Goal: Information Seeking & Learning: Check status

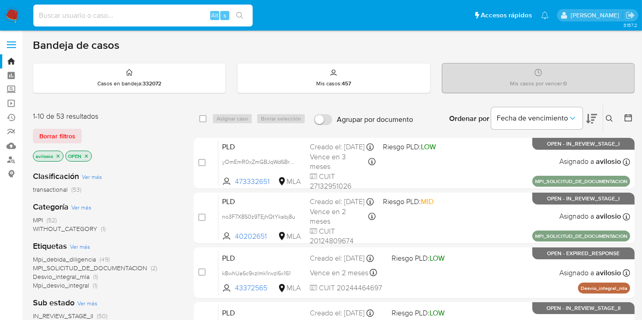
click at [121, 18] on input at bounding box center [142, 16] width 219 height 12
paste input "496096975"
type input "496096975"
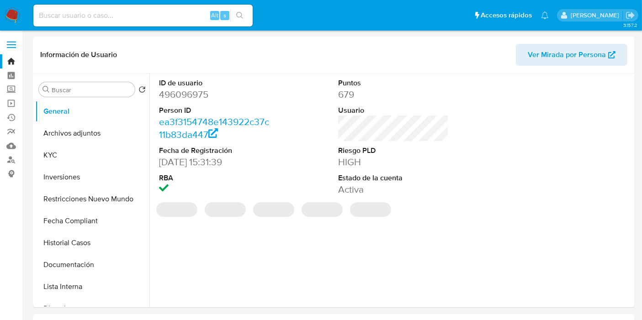
select select "10"
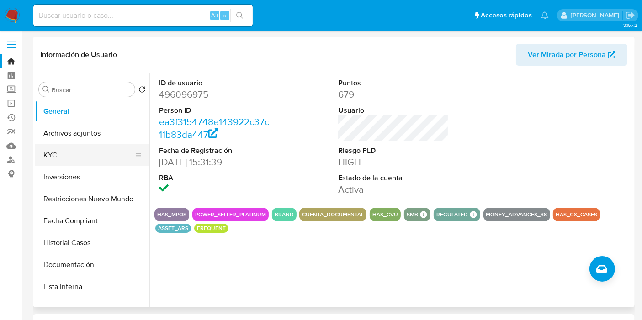
click at [90, 162] on button "KYC" at bounding box center [88, 155] width 107 height 22
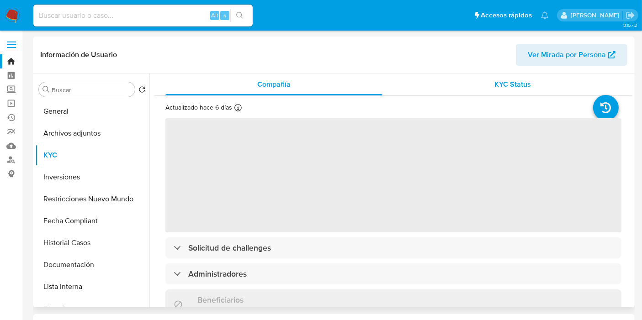
click at [519, 84] on span "KYC Status" at bounding box center [513, 84] width 37 height 11
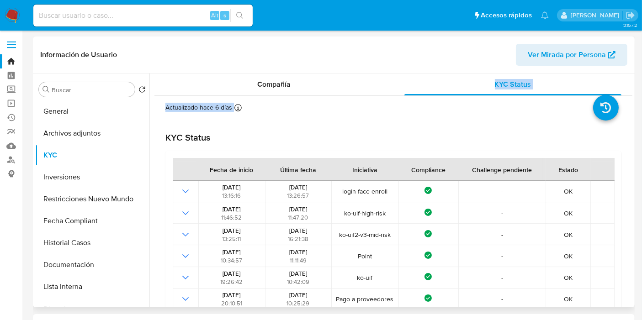
click at [314, 92] on div "Compañía" at bounding box center [273, 85] width 217 height 22
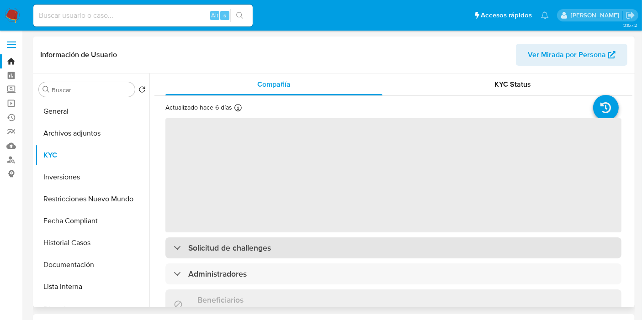
click at [250, 249] on h3 "Solicitud de challenges" at bounding box center [229, 248] width 83 height 10
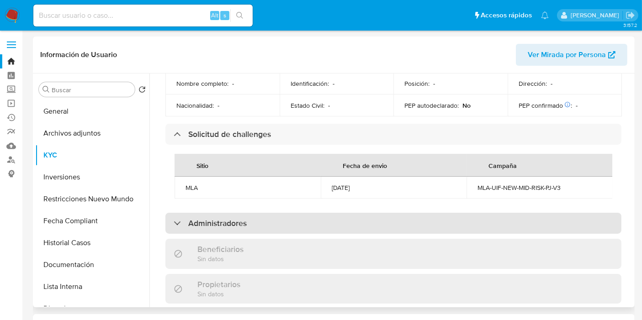
scroll to position [508, 0]
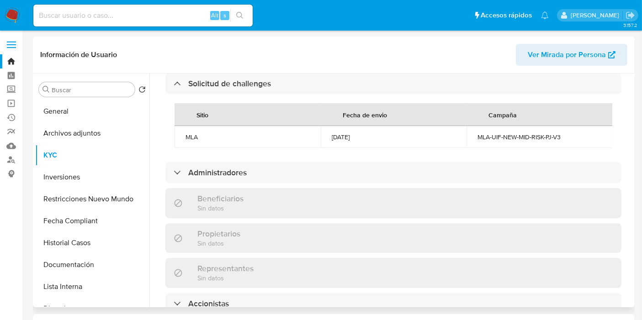
click at [543, 133] on div "MLA-UIF-NEW-MID-RISK-PJ-V3" at bounding box center [539, 137] width 124 height 8
copy div "MLA-UIF-NEW-MID-RISK-PJ-V3"
click at [352, 133] on div "21/09/2023" at bounding box center [394, 137] width 124 height 8
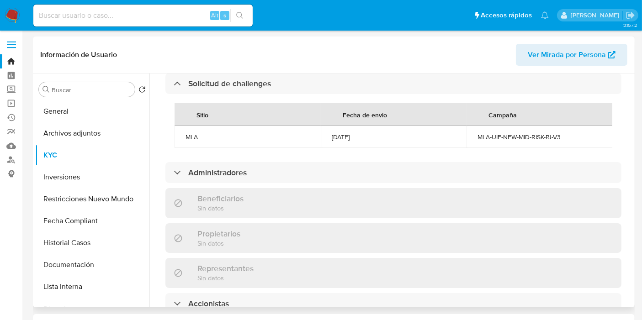
click at [352, 133] on div "21/09/2023" at bounding box center [394, 137] width 124 height 8
copy div "21/09/2023"
click at [75, 16] on input at bounding box center [142, 16] width 219 height 12
paste input "27031655"
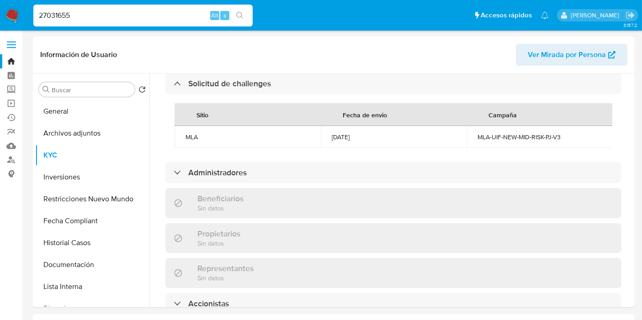
type input "27031655"
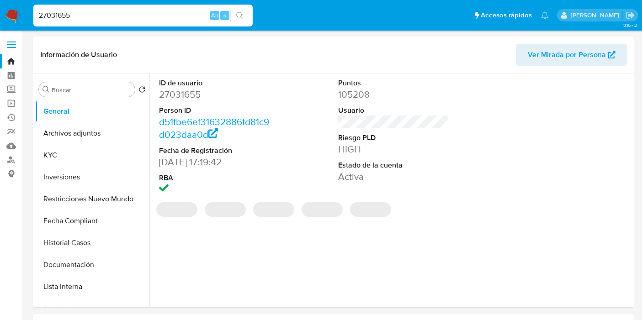
select select "10"
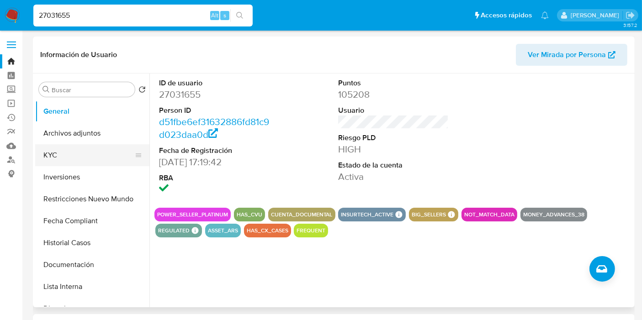
click at [66, 159] on button "KYC" at bounding box center [88, 155] width 107 height 22
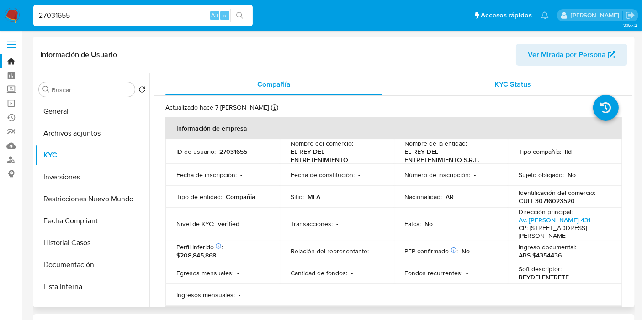
click at [539, 85] on div "KYC Status" at bounding box center [512, 85] width 217 height 22
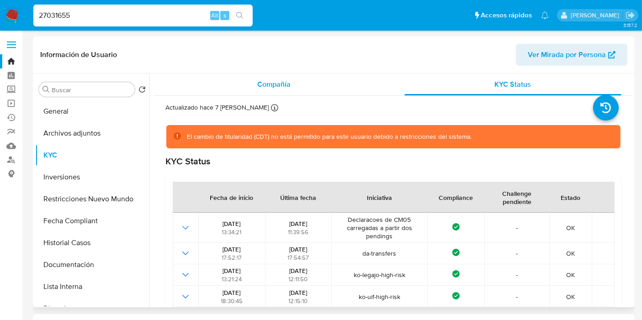
click at [316, 92] on div "Compañía" at bounding box center [273, 85] width 217 height 22
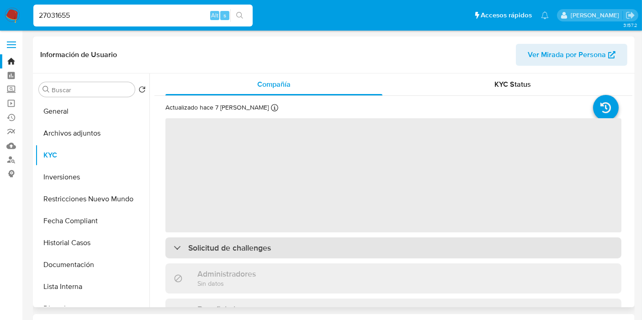
click at [234, 247] on h3 "Solicitud de challenges" at bounding box center [229, 248] width 83 height 10
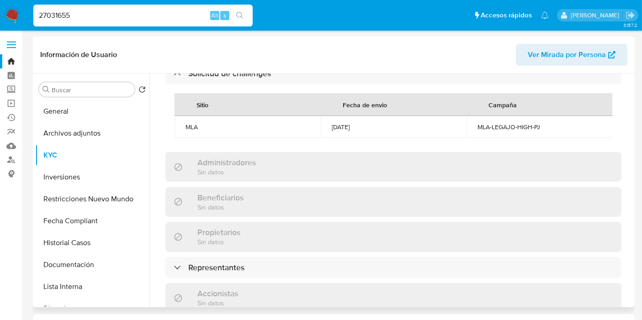
scroll to position [508, 0]
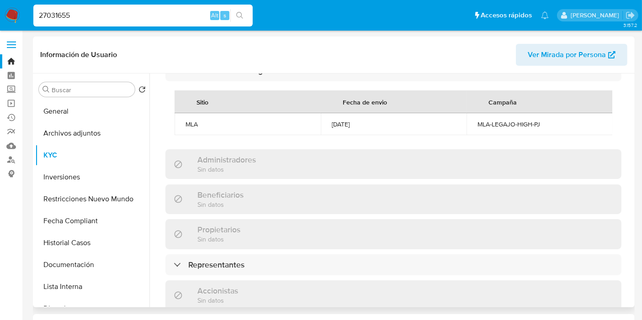
click at [506, 123] on div "MLA-LEGAJO-HIGH-PJ" at bounding box center [539, 124] width 124 height 8
drag, startPoint x: 185, startPoint y: 122, endPoint x: 552, endPoint y: 117, distance: 366.9
click at [552, 117] on tr "MLA 02/09/2024 MLA-LEGAJO-HIGH-PJ" at bounding box center [394, 124] width 438 height 22
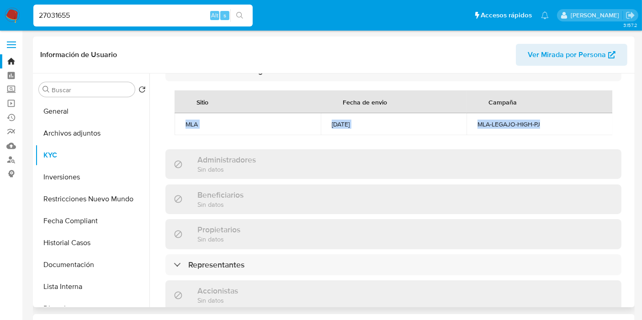
click at [394, 131] on td "[DATE]" at bounding box center [394, 124] width 146 height 22
click at [351, 127] on td "[DATE]" at bounding box center [394, 124] width 146 height 22
copy div "[DATE]"
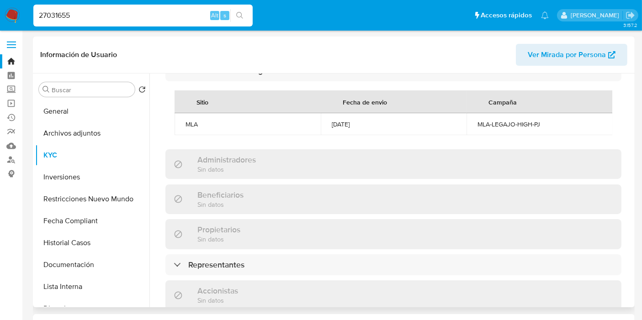
click at [511, 123] on div "MLA-LEGAJO-HIGH-PJ" at bounding box center [539, 124] width 124 height 8
copy div "MLA-LEGAJO-HIGH-PJ"
click at [87, 14] on input "27031655" at bounding box center [142, 16] width 219 height 12
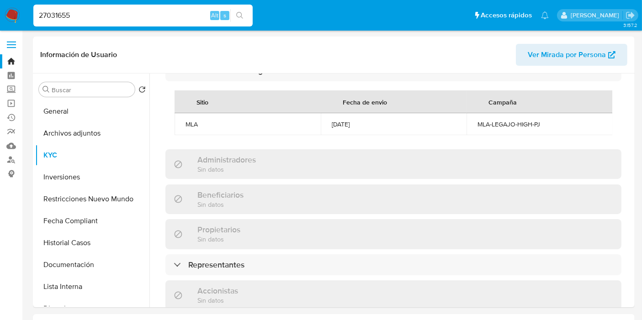
click at [87, 14] on input "27031655" at bounding box center [142, 16] width 219 height 12
paste input "305048067"
type input "305048067"
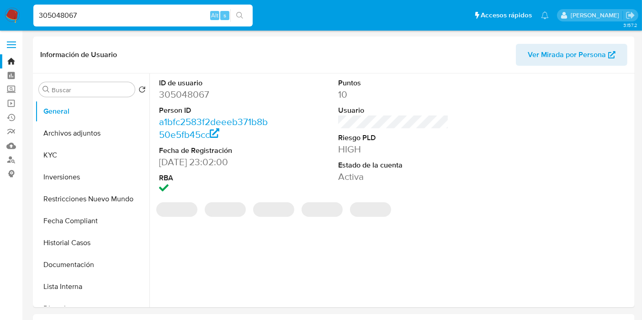
select select "10"
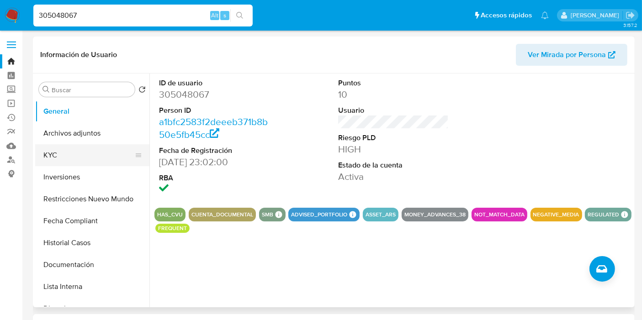
click at [80, 154] on button "KYC" at bounding box center [88, 155] width 107 height 22
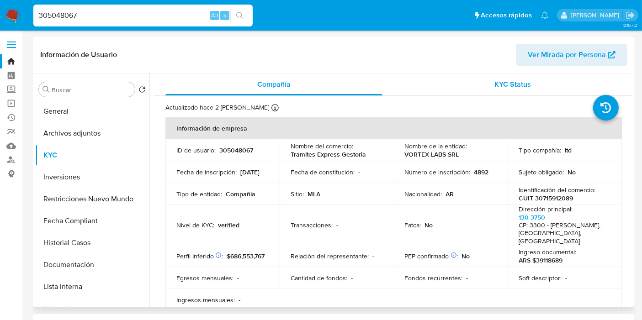
click at [523, 85] on span "KYC Status" at bounding box center [513, 84] width 37 height 11
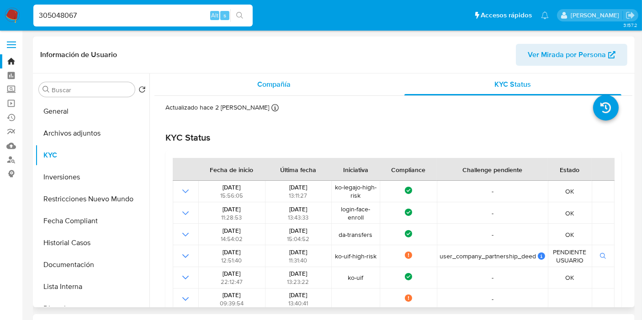
click at [300, 89] on div "Compañía" at bounding box center [273, 85] width 217 height 22
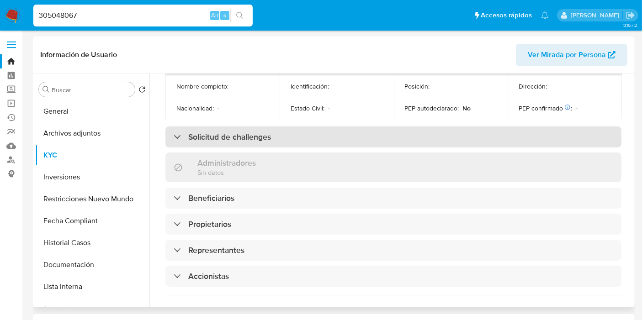
scroll to position [406, 0]
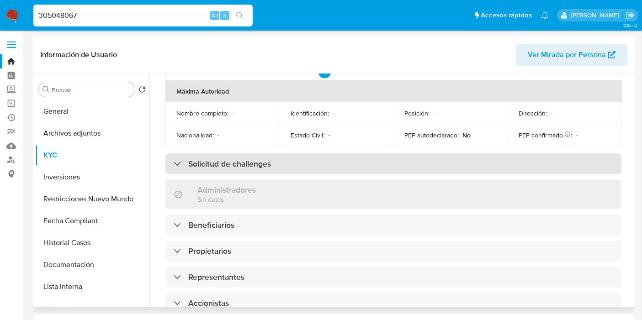
click at [253, 159] on h3 "Solicitud de challenges" at bounding box center [229, 164] width 83 height 10
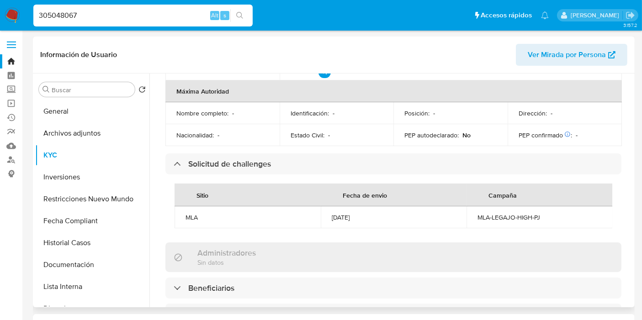
click at [501, 213] on div "MLA-LEGAJO-HIGH-PJ" at bounding box center [539, 217] width 124 height 8
copy div "MLA-LEGAJO-HIGH-PJ"
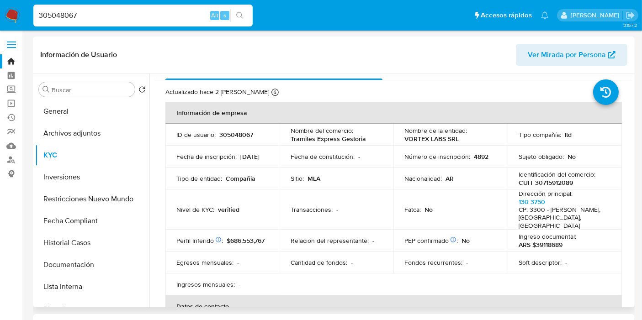
scroll to position [0, 0]
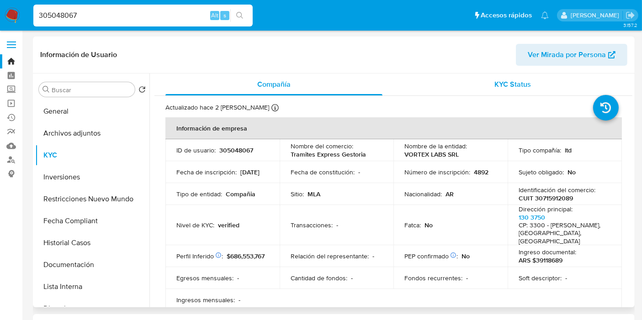
click at [510, 83] on span "KYC Status" at bounding box center [513, 84] width 37 height 11
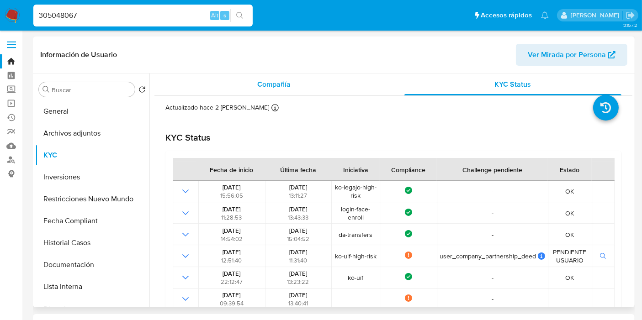
click at [292, 90] on div "Compañía" at bounding box center [273, 85] width 217 height 22
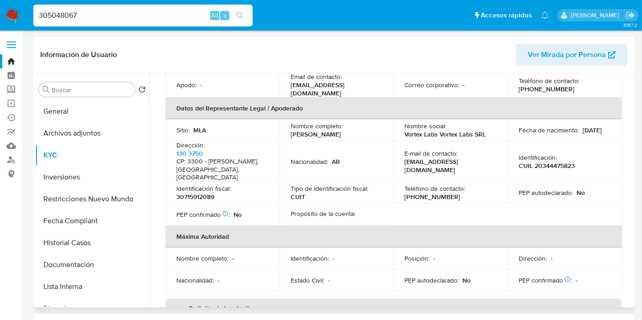
scroll to position [355, 0]
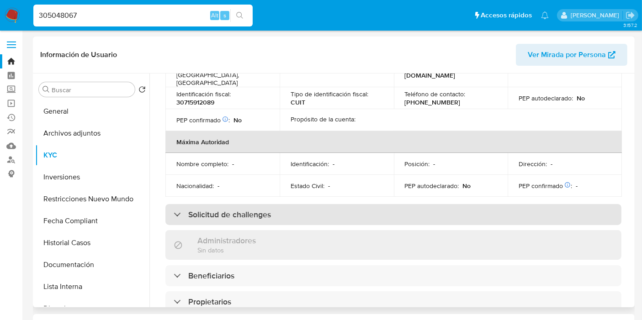
click at [256, 204] on div "Solicitud de challenges" at bounding box center [393, 214] width 456 height 21
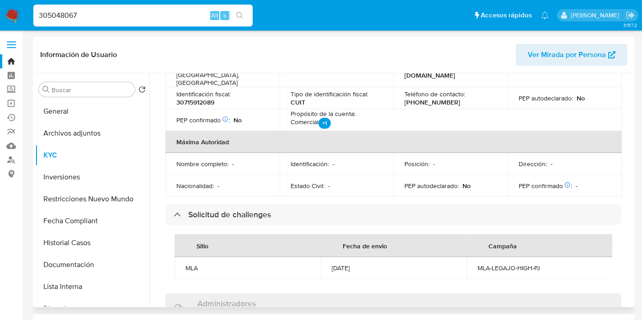
click at [513, 264] on div "MLA-LEGAJO-HIGH-PJ" at bounding box center [539, 268] width 124 height 8
copy div "MLA-LEGAJO-HIGH-PJ"
click at [346, 264] on div "16/07/2024" at bounding box center [394, 268] width 124 height 8
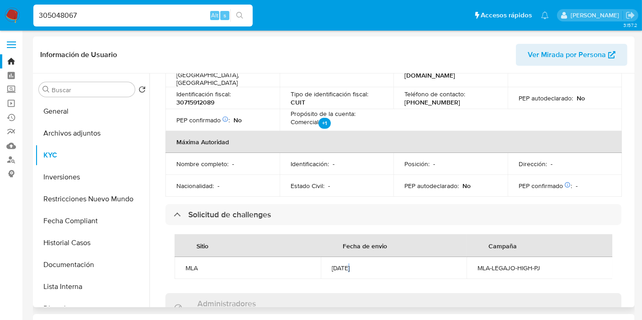
click at [346, 264] on div "16/07/2024" at bounding box center [394, 268] width 124 height 8
copy div "16/07/2024"
click at [93, 27] on div "305048067 Alt s" at bounding box center [142, 16] width 219 height 26
click at [94, 20] on input "305048067" at bounding box center [142, 16] width 219 height 12
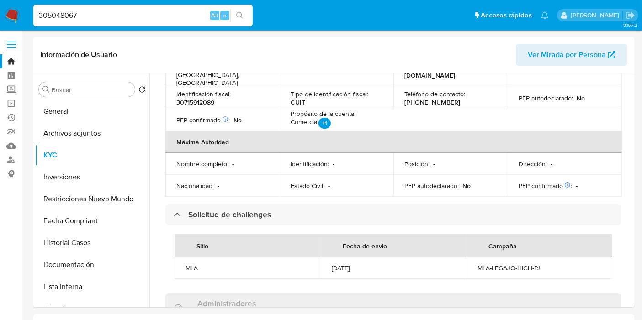
click at [94, 20] on input "305048067" at bounding box center [142, 16] width 219 height 12
paste input "635728536"
type input "635728536"
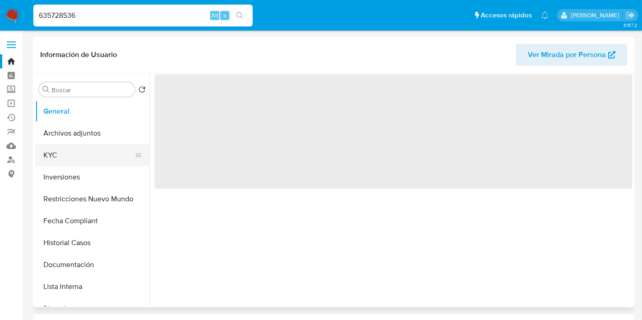
click at [60, 157] on button "KYC" at bounding box center [88, 155] width 107 height 22
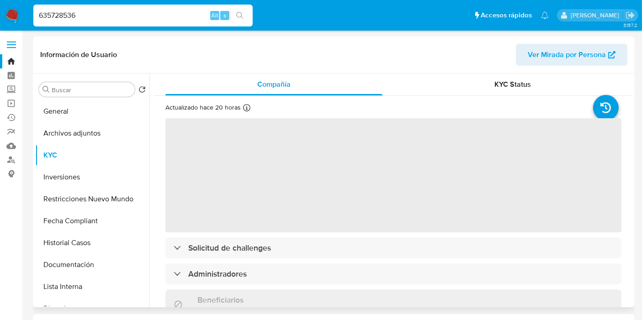
select select "10"
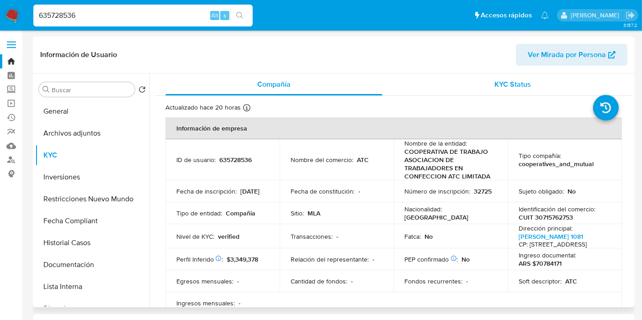
click at [512, 83] on span "KYC Status" at bounding box center [513, 84] width 37 height 11
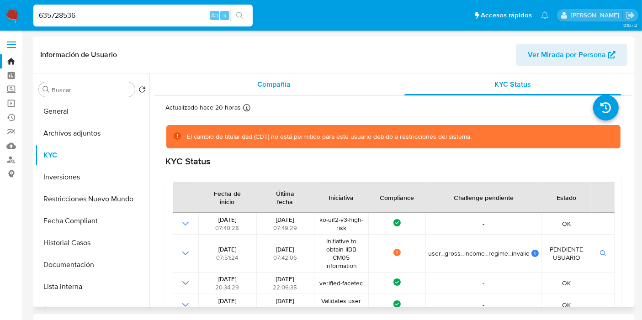
click at [276, 92] on div "Compañía" at bounding box center [273, 85] width 217 height 22
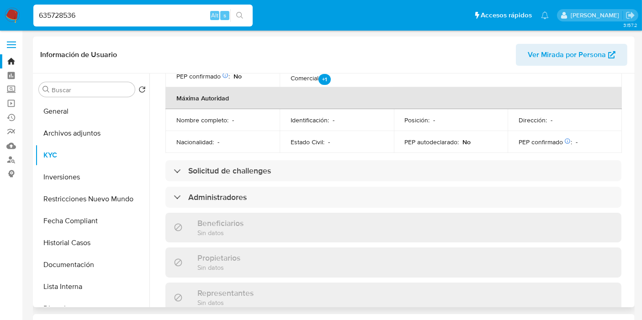
scroll to position [457, 0]
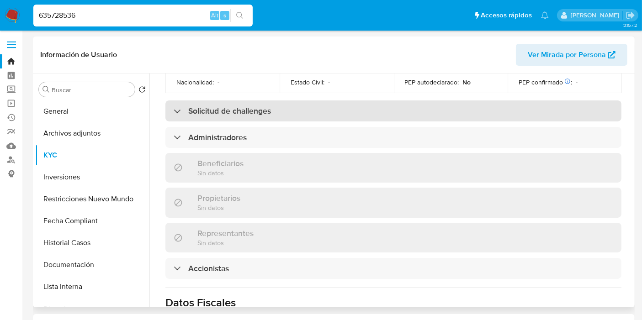
click at [214, 116] on h3 "Solicitud de challenges" at bounding box center [229, 111] width 83 height 10
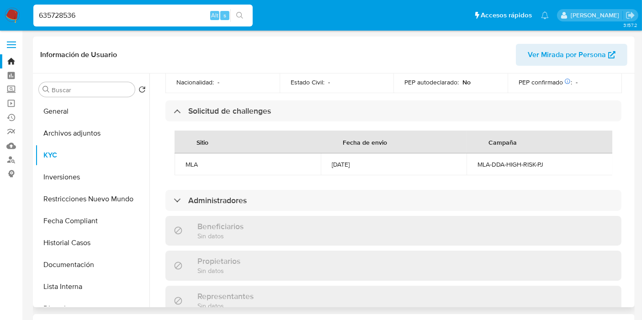
click at [505, 169] on div "MLA-DDA-HIGH-RISK-PJ" at bounding box center [539, 164] width 124 height 8
copy div "MLA-DDA-HIGH-RISK-PJ"
click at [360, 169] on div "[DATE]" at bounding box center [394, 164] width 124 height 8
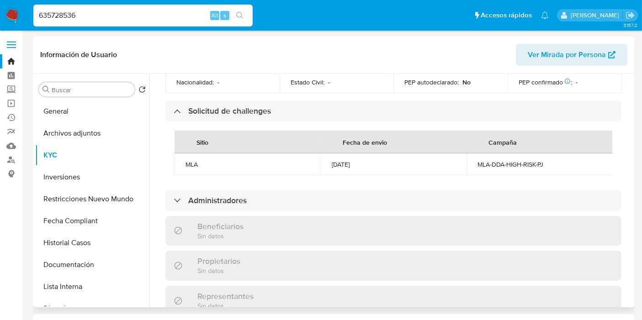
click at [360, 169] on div "[DATE]" at bounding box center [394, 164] width 124 height 8
copy div "[DATE]"
click at [96, 21] on input "635728536" at bounding box center [142, 16] width 219 height 12
click at [96, 20] on input "635728536" at bounding box center [142, 16] width 219 height 12
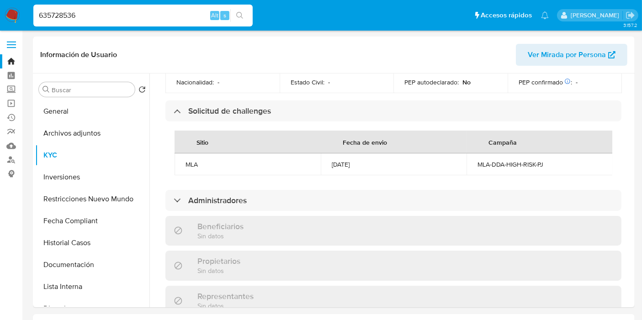
click at [96, 20] on input "635728536" at bounding box center [142, 16] width 219 height 12
paste input "52413312"
type input "652413312"
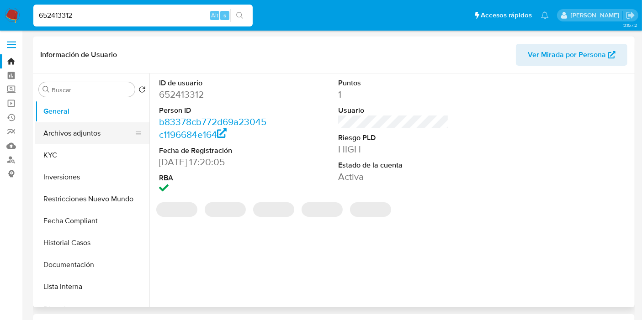
select select "10"
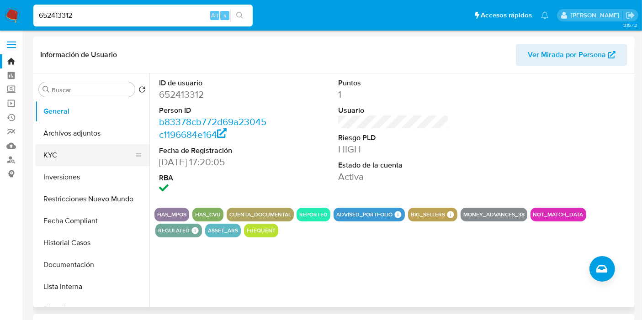
click at [76, 156] on button "KYC" at bounding box center [88, 155] width 107 height 22
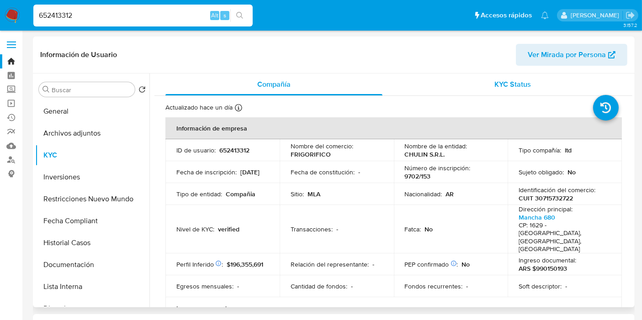
click at [530, 86] on div "KYC Status" at bounding box center [512, 85] width 217 height 22
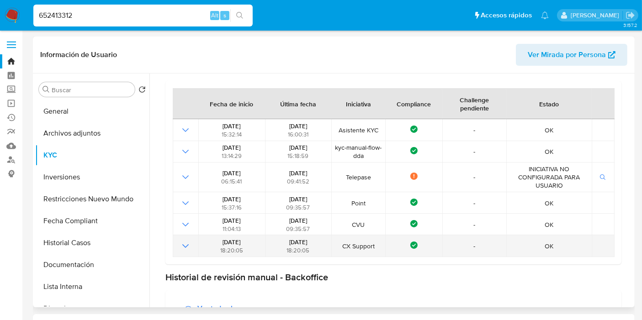
scroll to position [101, 0]
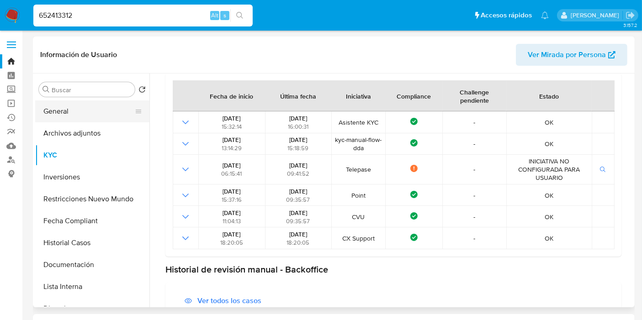
click at [74, 114] on button "General" at bounding box center [88, 112] width 107 height 22
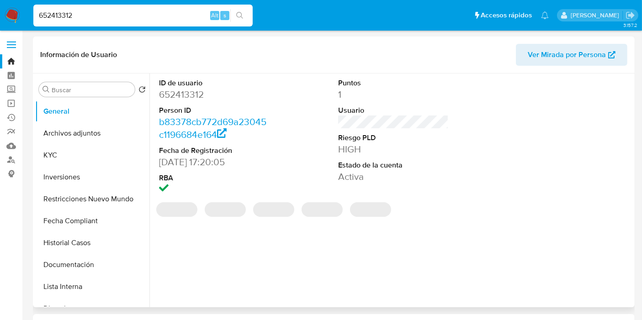
click at [180, 93] on dd "652413312" at bounding box center [214, 94] width 111 height 13
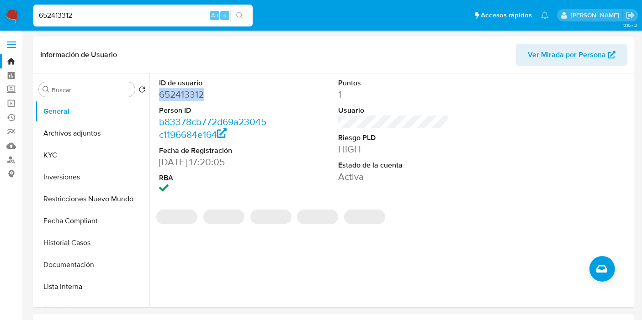
copy dd "652413312"
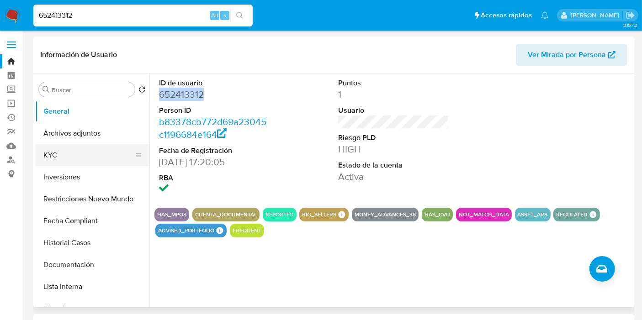
click at [64, 156] on button "KYC" at bounding box center [88, 155] width 107 height 22
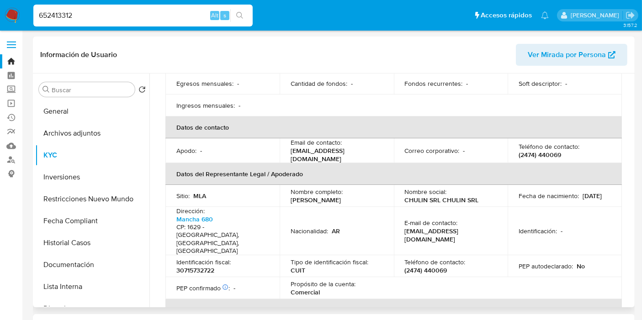
scroll to position [406, 0]
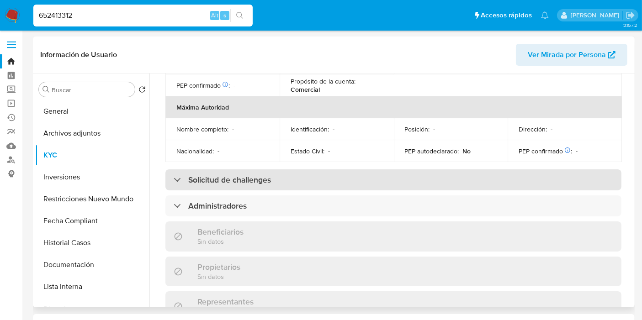
click at [261, 170] on div "Solicitud de challenges" at bounding box center [393, 180] width 456 height 21
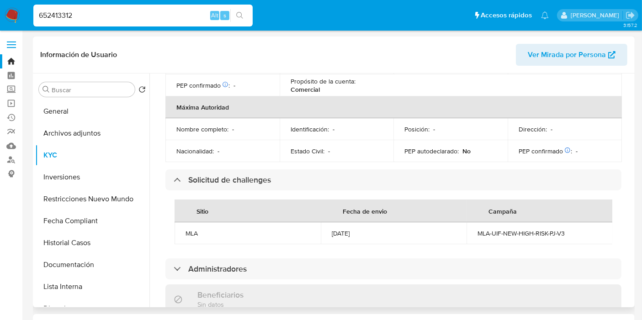
click at [521, 229] on div "MLA-UIF-NEW-HIGH-RISK-PJ-V3" at bounding box center [539, 233] width 124 height 8
click at [522, 229] on div "MLA-UIF-NEW-HIGH-RISK-PJ-V3" at bounding box center [539, 233] width 124 height 8
click at [351, 223] on td "31/08/2023" at bounding box center [394, 234] width 146 height 22
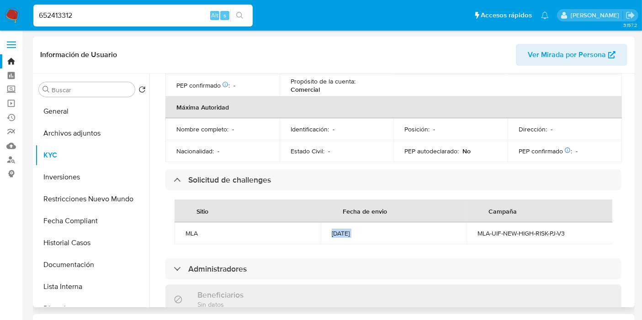
click at [351, 223] on td "31/08/2023" at bounding box center [394, 234] width 146 height 22
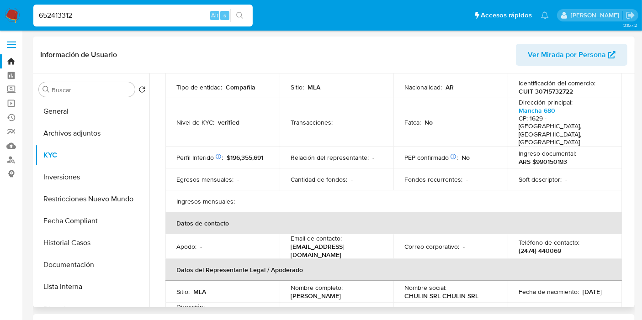
scroll to position [0, 0]
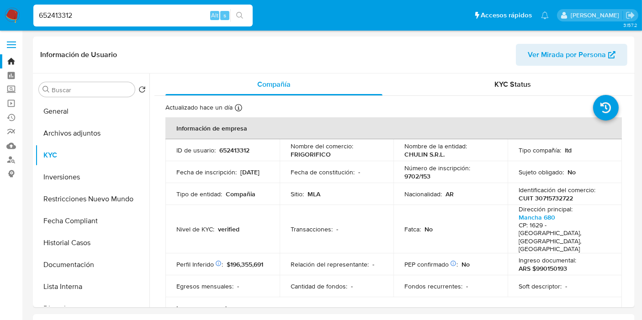
click at [125, 15] on input "652413312" at bounding box center [142, 16] width 219 height 12
paste input "177881788"
type input "177881788"
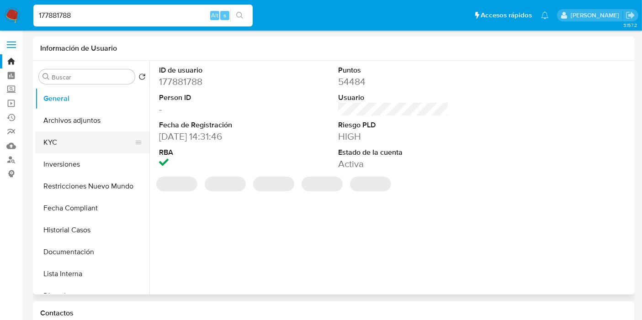
click at [88, 135] on button "KYC" at bounding box center [88, 143] width 107 height 22
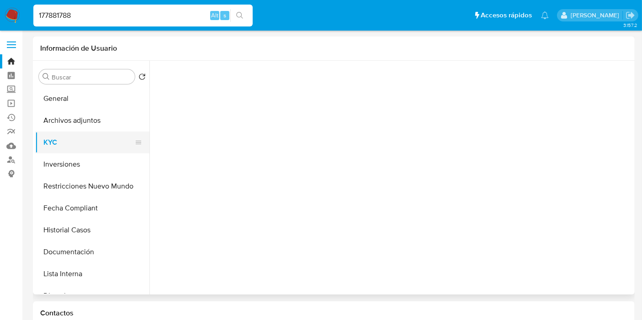
select select "10"
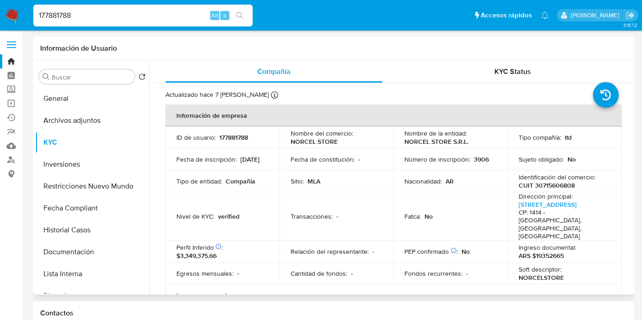
click at [503, 67] on span "KYC Status" at bounding box center [513, 71] width 37 height 11
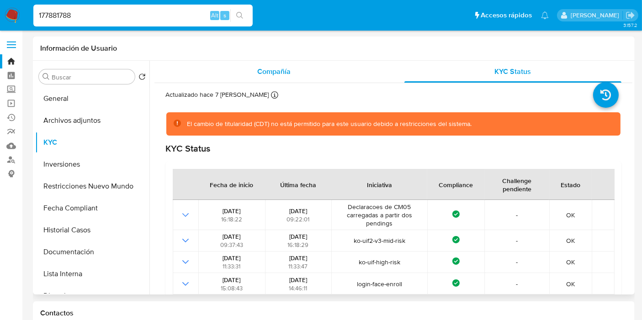
click at [266, 77] on div "Compañía" at bounding box center [273, 72] width 217 height 22
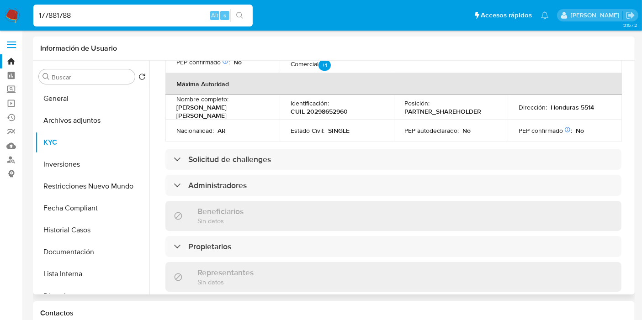
scroll to position [406, 0]
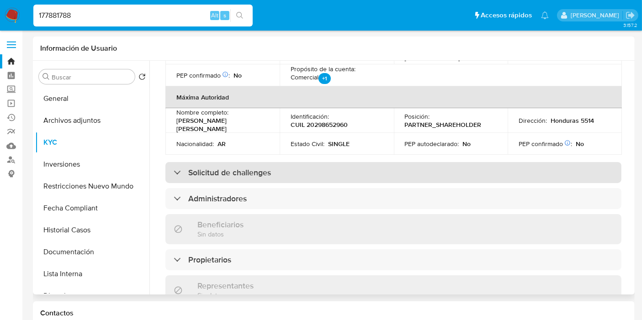
click at [276, 162] on div "Solicitud de challenges" at bounding box center [393, 172] width 456 height 21
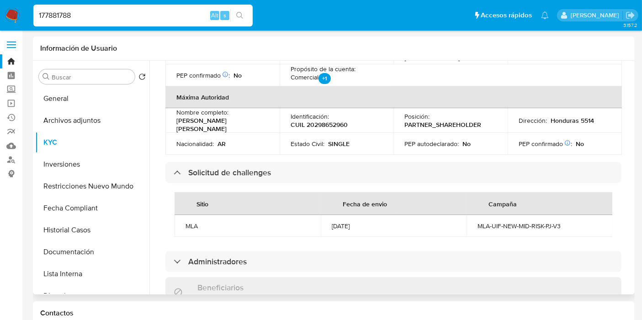
click at [513, 222] on div "MLA-UIF-NEW-MID-RISK-PJ-V3" at bounding box center [539, 226] width 124 height 8
click at [167, 16] on input "177881788" at bounding box center [142, 16] width 219 height 12
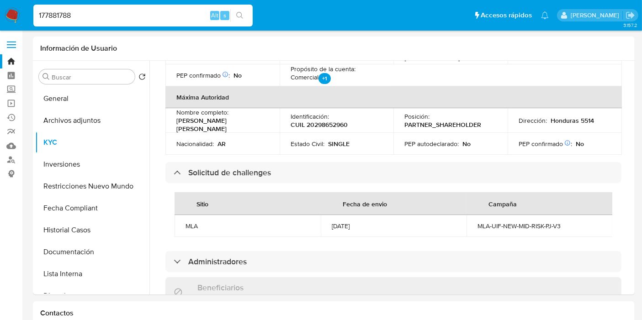
click at [126, 11] on input "177881788" at bounding box center [142, 16] width 219 height 12
paste input "9245202"
type input "192452028"
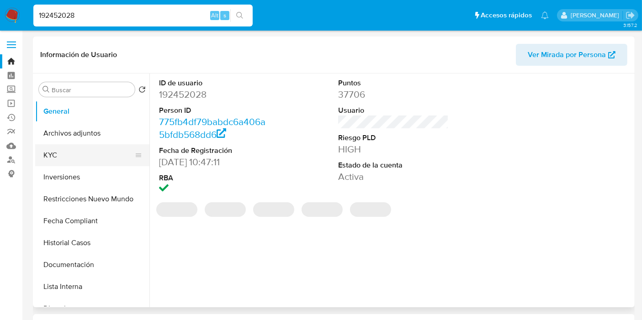
click at [82, 155] on button "KYC" at bounding box center [88, 155] width 107 height 22
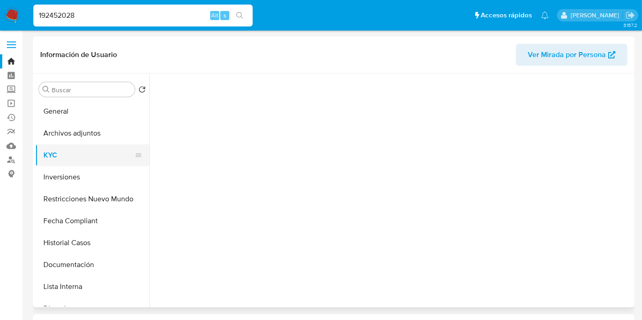
select select "10"
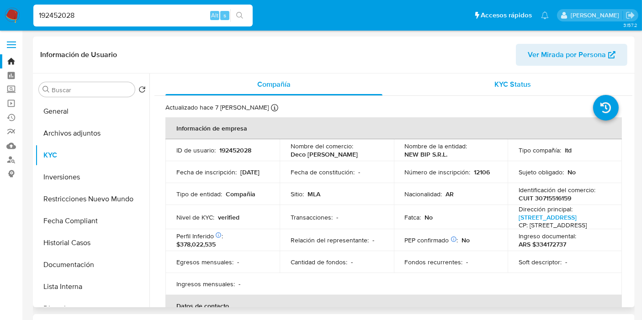
click at [497, 87] on span "KYC Status" at bounding box center [513, 84] width 37 height 11
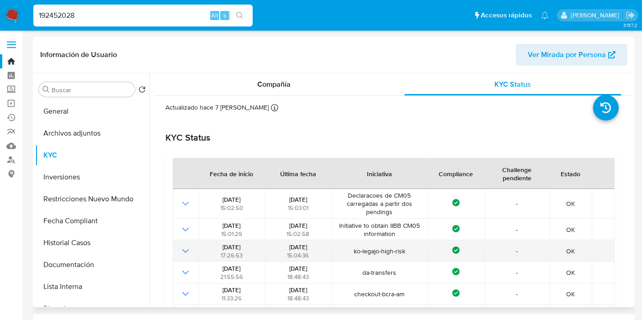
scroll to position [51, 0]
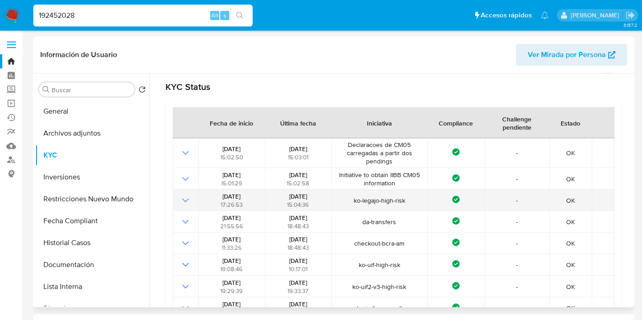
click at [384, 206] on td "ko-legajo-high-risk" at bounding box center [379, 200] width 96 height 21
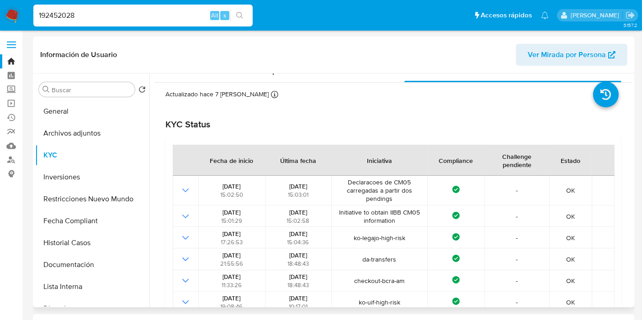
scroll to position [0, 0]
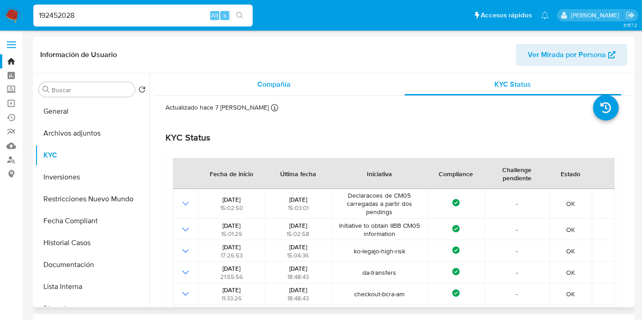
click at [244, 81] on div "Compañía" at bounding box center [273, 85] width 217 height 22
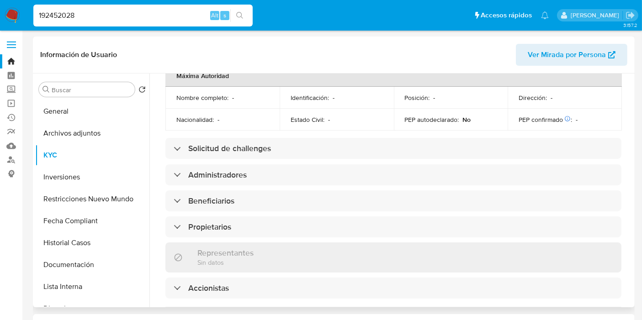
scroll to position [406, 0]
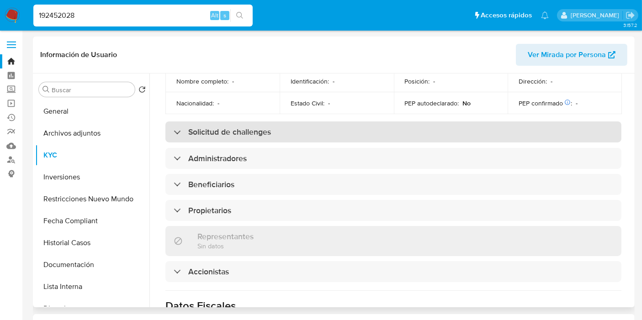
click at [249, 143] on div "Solicitud de challenges" at bounding box center [393, 132] width 456 height 21
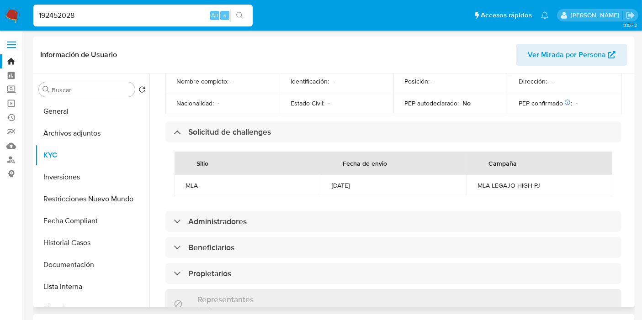
click at [504, 190] on div "MLA-LEGAJO-HIGH-PJ" at bounding box center [539, 185] width 124 height 8
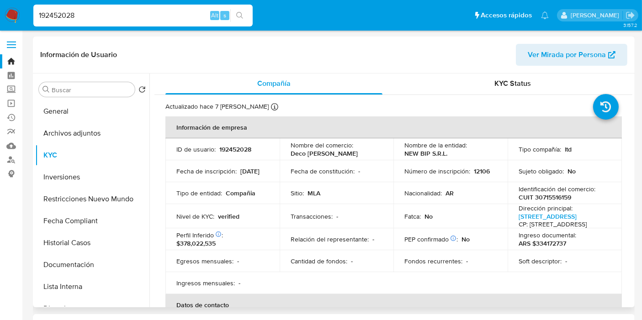
scroll to position [0, 0]
click at [504, 83] on span "KYC Status" at bounding box center [513, 84] width 37 height 11
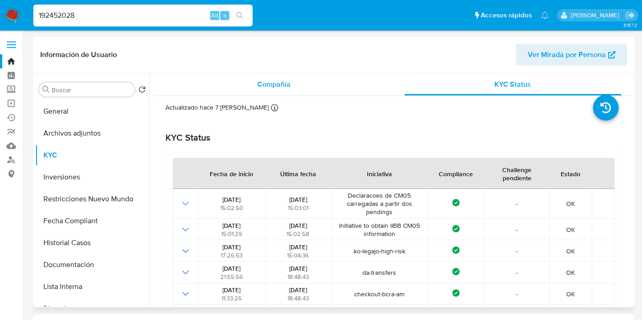
click at [293, 85] on div "Compañía" at bounding box center [273, 85] width 217 height 22
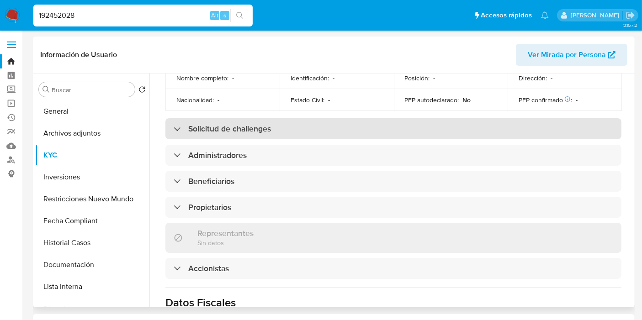
scroll to position [355, 0]
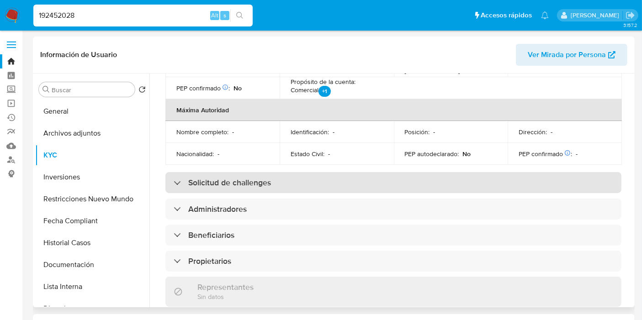
click at [247, 188] on h3 "Solicitud de challenges" at bounding box center [229, 183] width 83 height 10
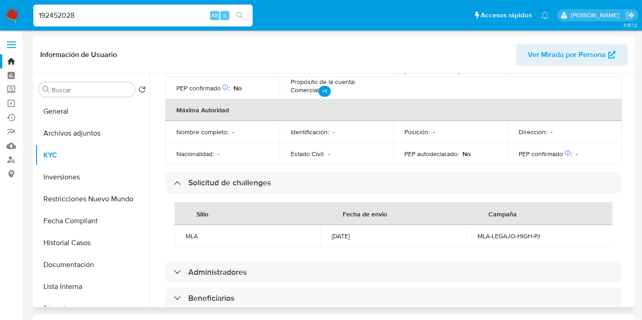
click at [351, 240] on div "[DATE]" at bounding box center [394, 236] width 124 height 8
click at [352, 240] on div "[DATE]" at bounding box center [394, 236] width 124 height 8
click at [124, 14] on input "192452028" at bounding box center [142, 16] width 219 height 12
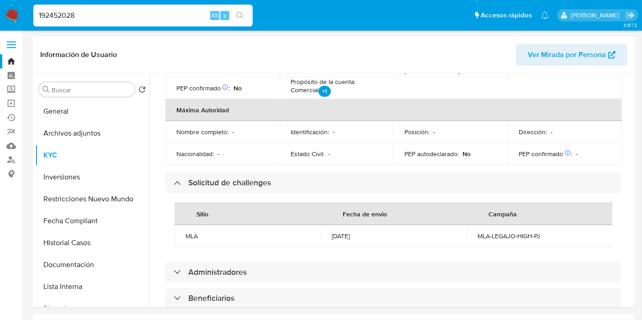
paste input "7788178"
type input "177881788"
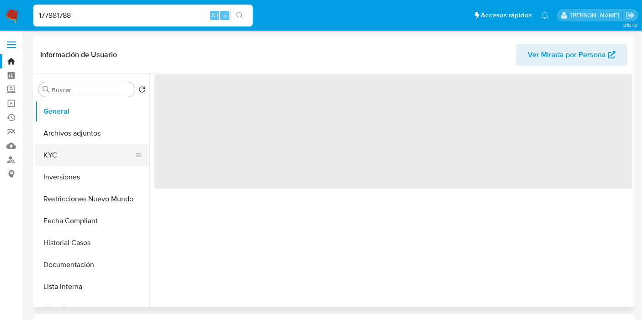
click at [87, 152] on button "KYC" at bounding box center [88, 155] width 107 height 22
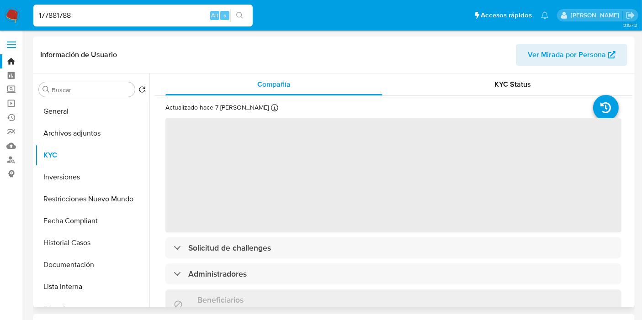
select select "10"
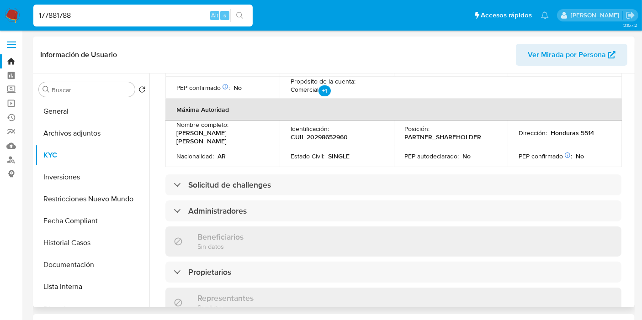
scroll to position [457, 0]
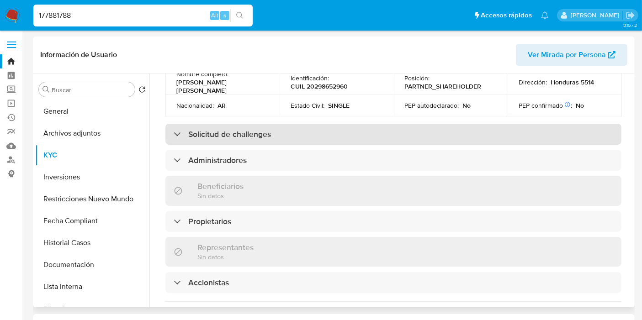
click at [253, 129] on h3 "Solicitud de challenges" at bounding box center [229, 134] width 83 height 10
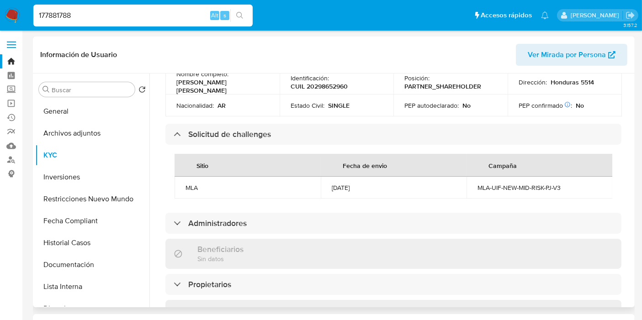
click at [347, 177] on td "[DATE]" at bounding box center [394, 188] width 146 height 22
click at [103, 22] on div "177881788 Alt s" at bounding box center [142, 16] width 219 height 22
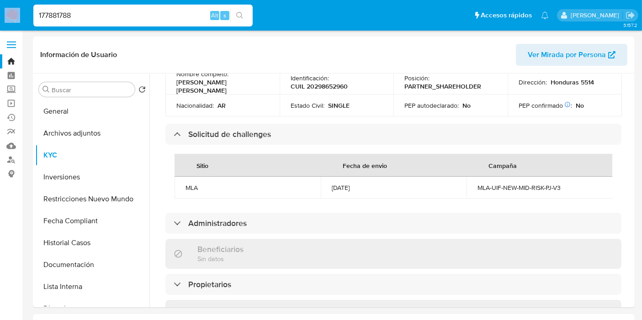
click at [103, 22] on div "177881788 Alt s" at bounding box center [142, 16] width 219 height 22
click at [101, 16] on input "177881788" at bounding box center [142, 16] width 219 height 12
paste input "9245202"
type input "192452028"
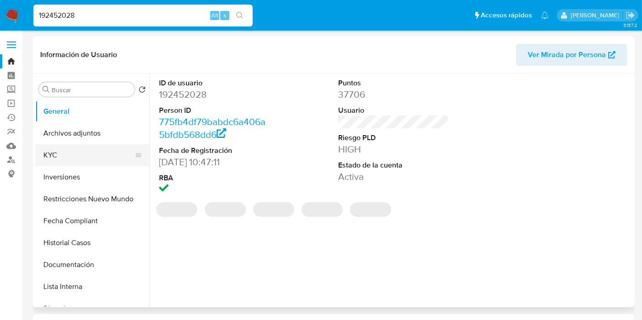
select select "10"
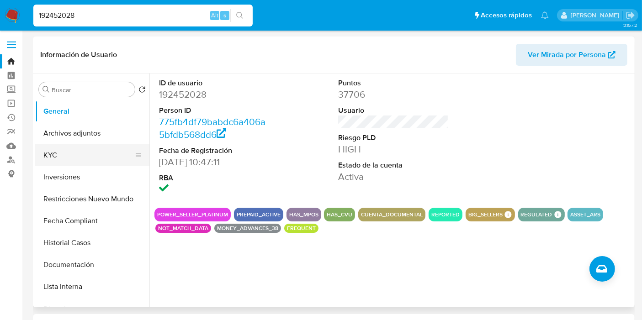
click at [86, 152] on button "KYC" at bounding box center [88, 155] width 107 height 22
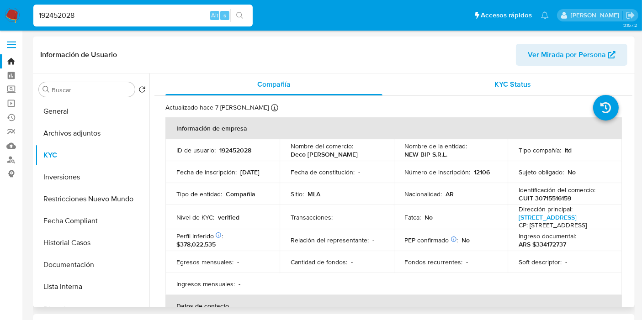
click at [525, 74] on div "KYC Status" at bounding box center [512, 85] width 217 height 22
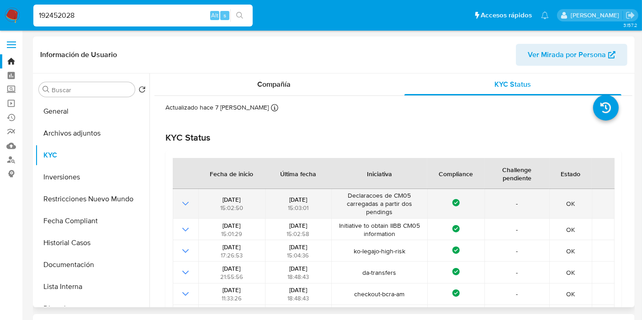
scroll to position [51, 0]
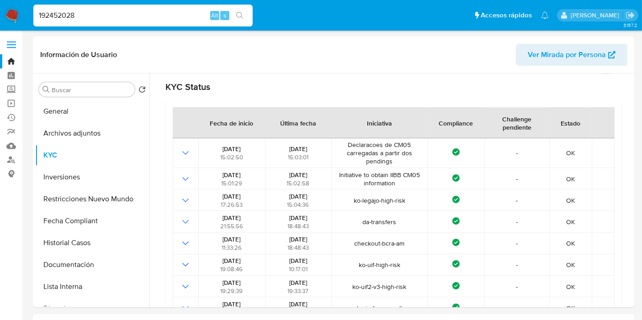
click at [86, 12] on input "192452028" at bounding box center [142, 16] width 219 height 12
paste input "48786041"
type input "48786041"
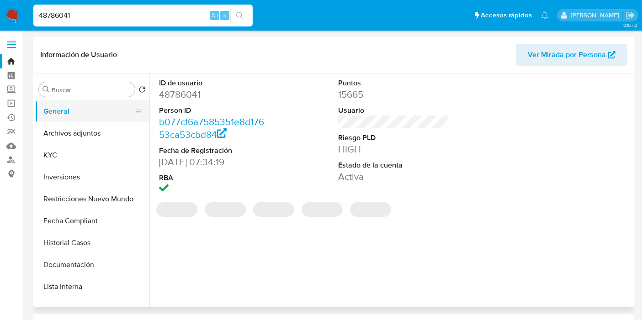
select select "10"
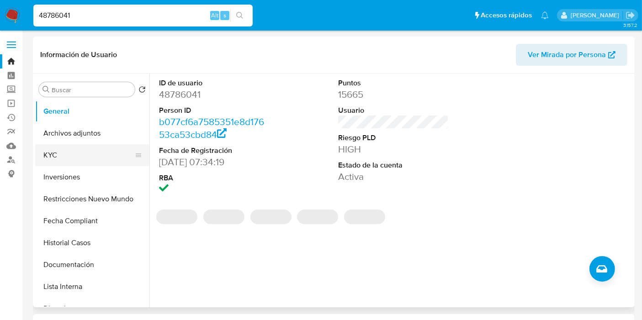
click at [71, 156] on button "KYC" at bounding box center [88, 155] width 107 height 22
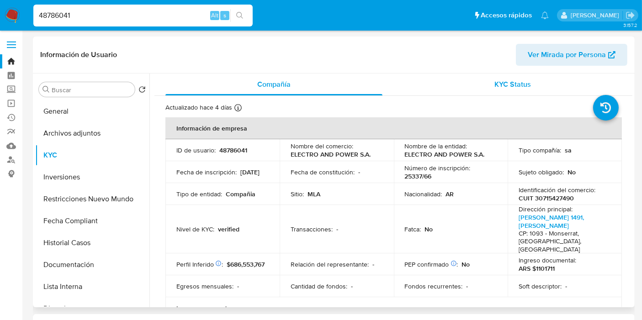
click at [498, 85] on span "KYC Status" at bounding box center [513, 84] width 37 height 11
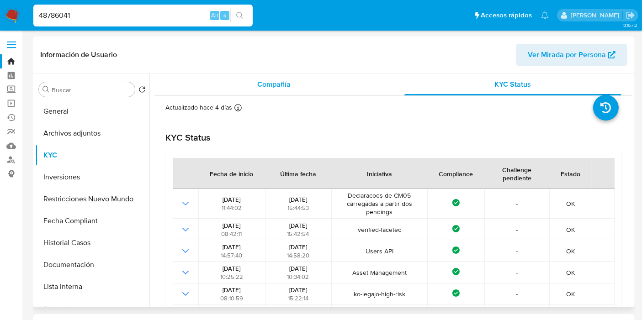
click at [277, 87] on span "Compañía" at bounding box center [273, 84] width 33 height 11
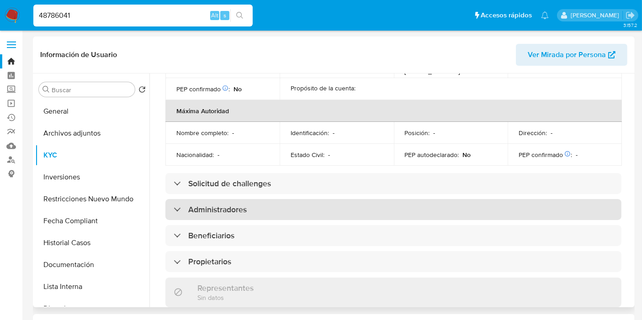
scroll to position [406, 0]
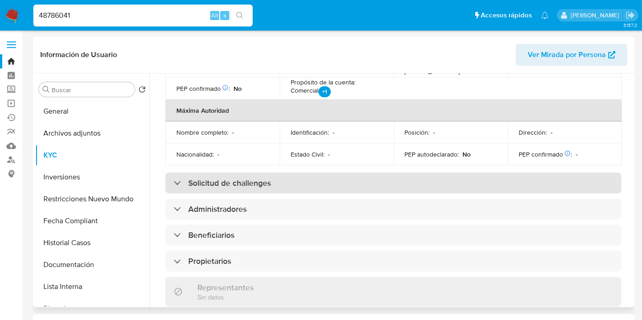
click at [261, 178] on h3 "Solicitud de challenges" at bounding box center [229, 183] width 83 height 10
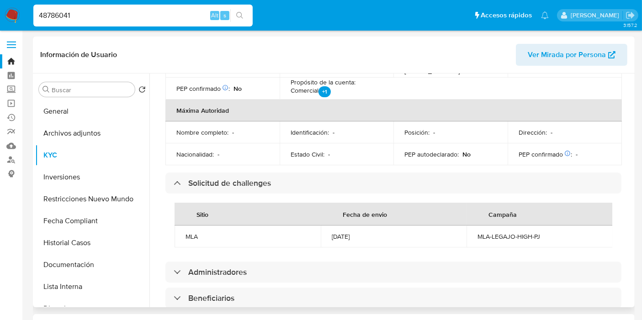
click at [480, 233] on div "MLA-LEGAJO-HIGH-PJ" at bounding box center [539, 237] width 124 height 8
click at [347, 233] on div "[DATE]" at bounding box center [394, 237] width 124 height 8
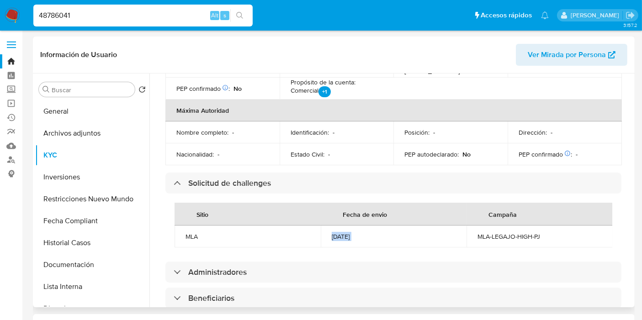
click at [347, 233] on div "[DATE]" at bounding box center [394, 237] width 124 height 8
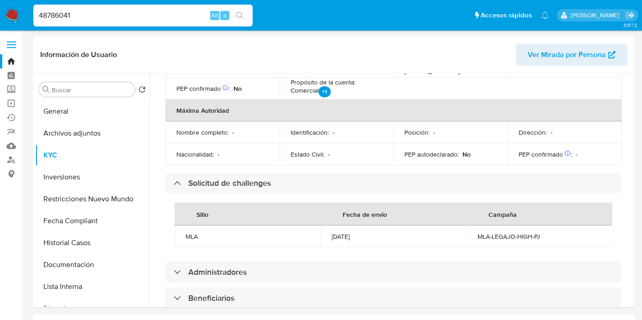
click at [94, 25] on div "48786041 Alt s" at bounding box center [142, 16] width 219 height 22
click at [96, 23] on div "48786041 Alt s" at bounding box center [142, 16] width 219 height 22
click at [98, 18] on input "48786041" at bounding box center [142, 16] width 219 height 12
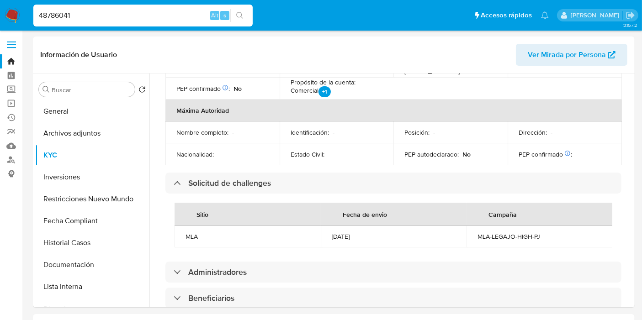
paste input "235879802"
type input "235879802"
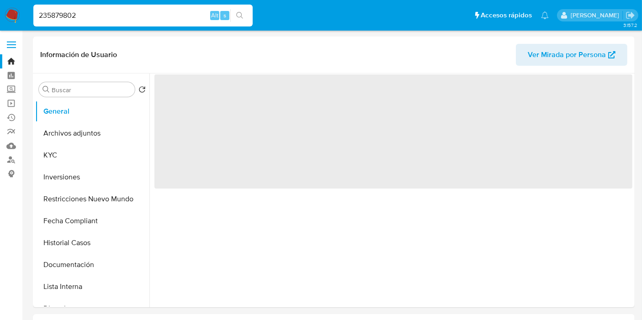
select select "10"
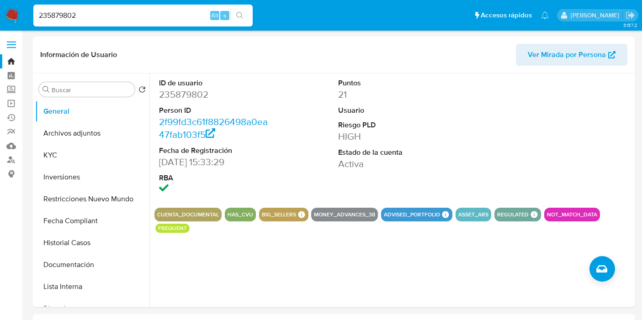
select select "10"
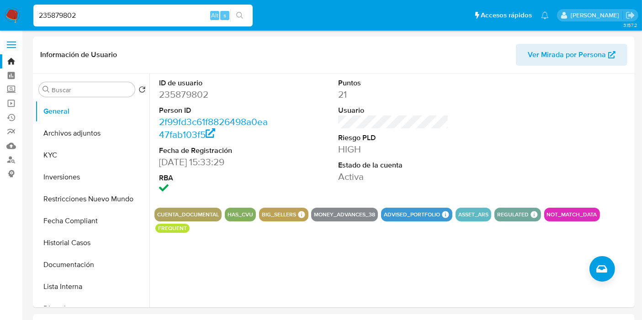
click at [128, 11] on input "235879802" at bounding box center [142, 16] width 219 height 12
paste input "473332651"
type input "473332651"
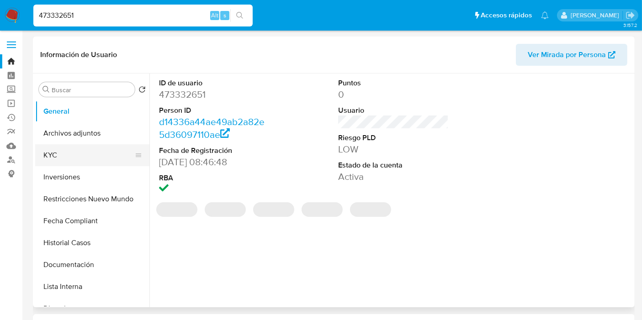
click at [71, 158] on button "KYC" at bounding box center [88, 155] width 107 height 22
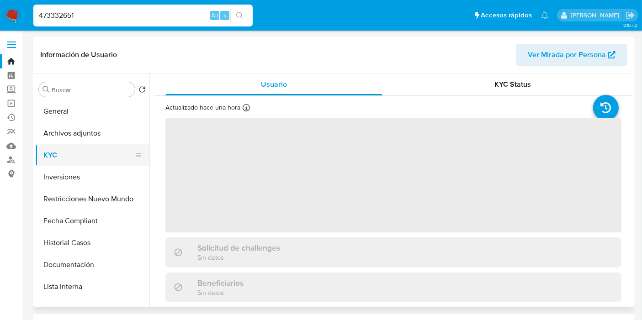
select select "10"
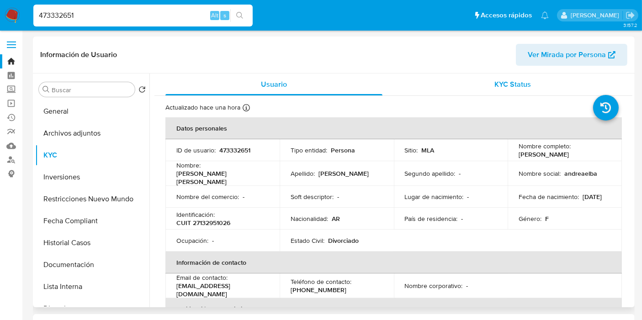
click at [513, 87] on span "KYC Status" at bounding box center [513, 84] width 37 height 11
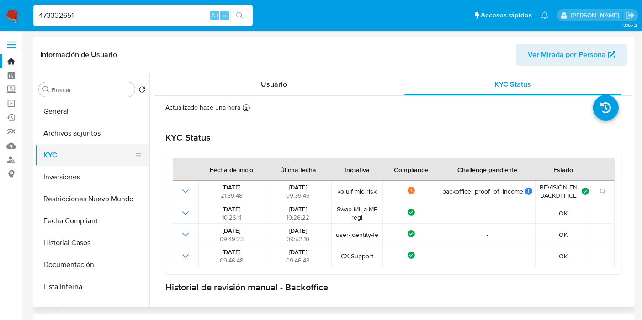
drag, startPoint x: 61, startPoint y: 156, endPoint x: 68, endPoint y: 154, distance: 7.2
click at [62, 156] on button "KYC" at bounding box center [88, 155] width 107 height 22
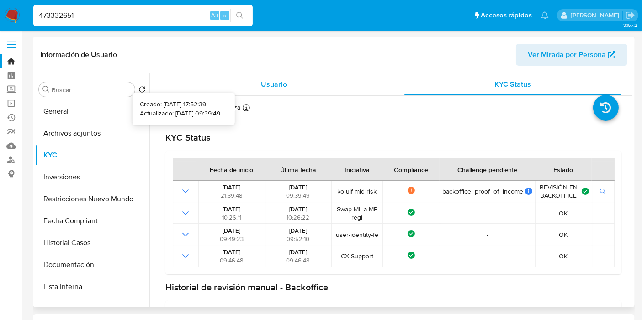
click at [276, 85] on span "Usuario" at bounding box center [274, 84] width 26 height 11
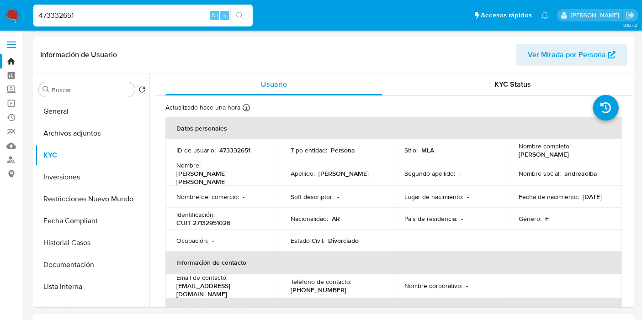
click at [124, 16] on input "473332651" at bounding box center [142, 16] width 219 height 12
click at [127, 16] on input "473332651" at bounding box center [142, 16] width 219 height 12
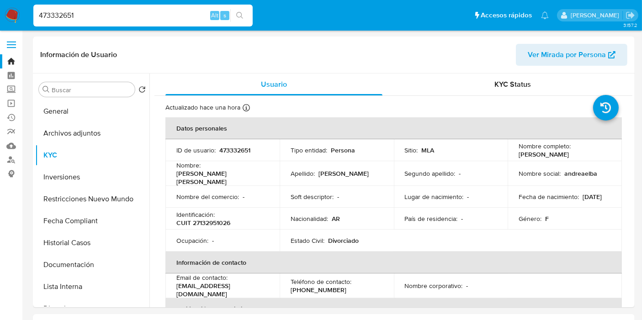
paste input "235879802"
type input "235879802"
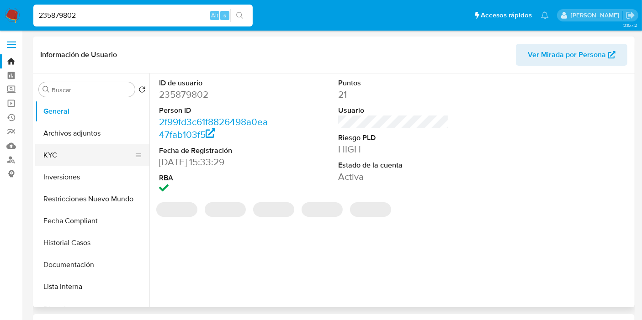
click at [74, 154] on button "KYC" at bounding box center [88, 155] width 107 height 22
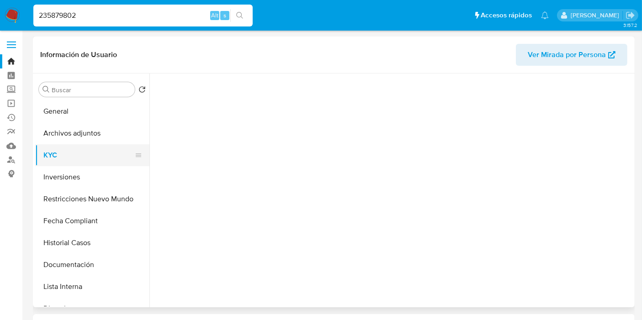
select select "10"
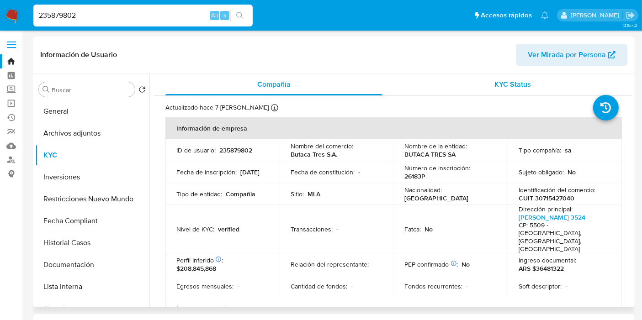
click at [512, 93] on div "KYC Status" at bounding box center [512, 85] width 217 height 22
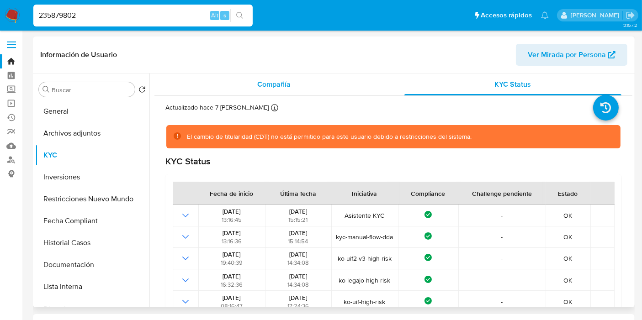
click at [319, 83] on div "Compañía" at bounding box center [273, 85] width 217 height 22
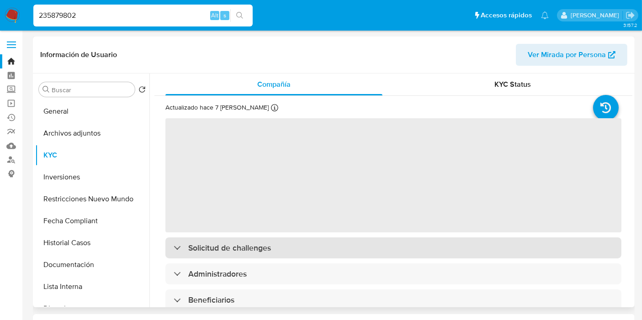
click at [310, 249] on div "Solicitud de challenges" at bounding box center [393, 248] width 456 height 21
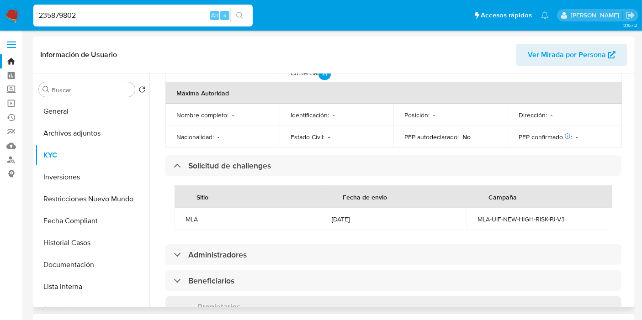
scroll to position [406, 0]
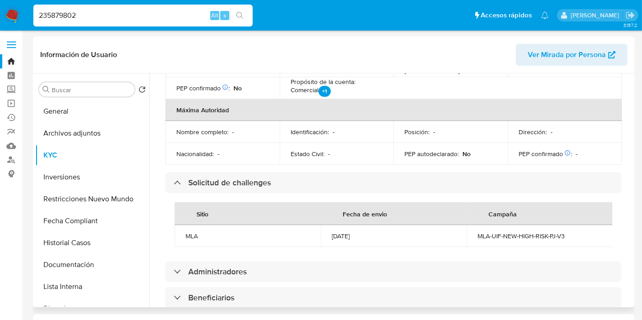
click at [540, 232] on div "MLA-UIF-NEW-HIGH-RISK-PJ-V3" at bounding box center [539, 236] width 124 height 8
click at [541, 232] on div "MLA-UIF-NEW-HIGH-RISK-PJ-V3" at bounding box center [539, 236] width 124 height 8
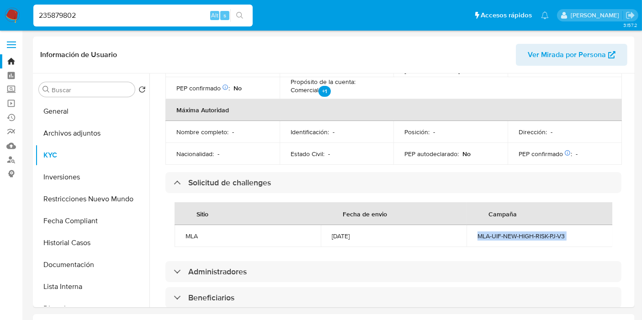
copy div "MLA-UIF-NEW-HIGH-RISK-PJ-V3"
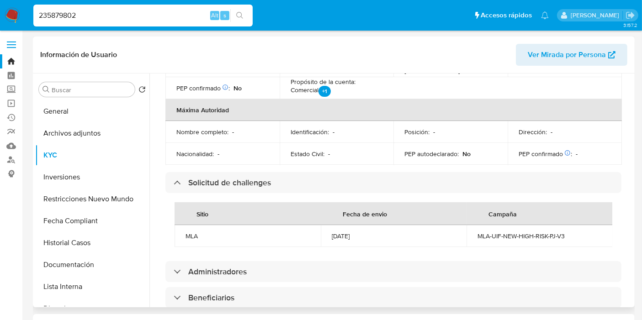
click at [352, 225] on td "[DATE]" at bounding box center [394, 236] width 146 height 22
click at [352, 232] on div "[DATE]" at bounding box center [394, 236] width 124 height 8
copy div "[DATE]"
click at [96, 11] on input "235879802" at bounding box center [142, 16] width 219 height 12
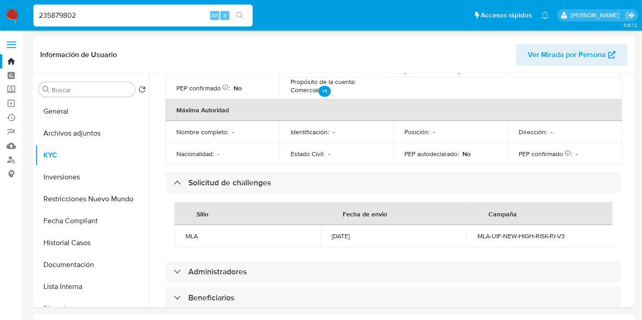
click at [96, 11] on input "235879802" at bounding box center [142, 16] width 219 height 12
paste input "429880883"
type input "429880883"
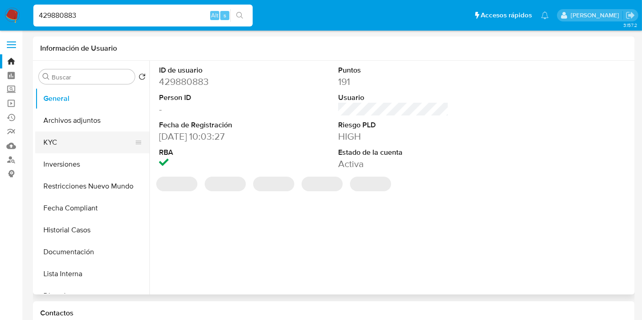
click at [64, 140] on button "KYC" at bounding box center [88, 143] width 107 height 22
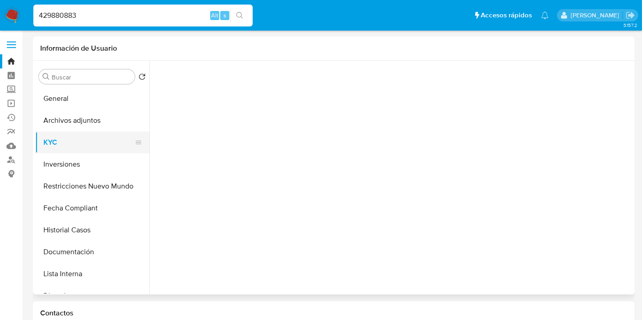
select select "10"
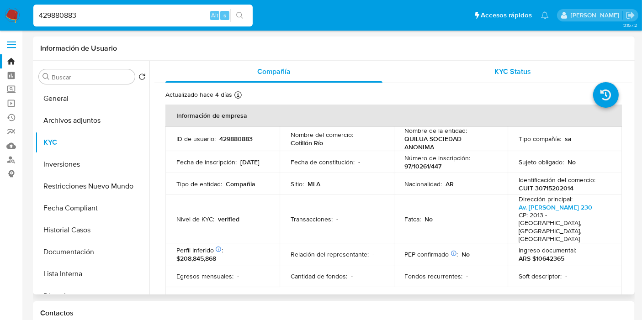
click at [497, 70] on span "KYC Status" at bounding box center [513, 71] width 37 height 11
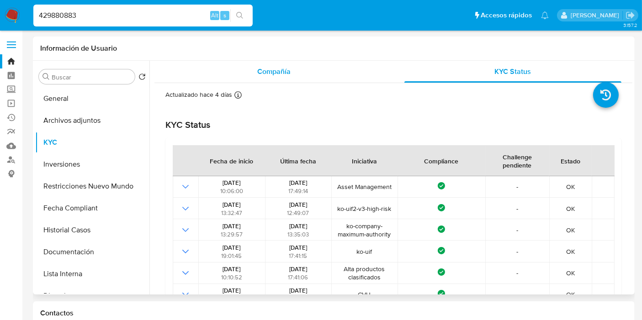
click at [321, 82] on div "Compañía" at bounding box center [273, 72] width 217 height 22
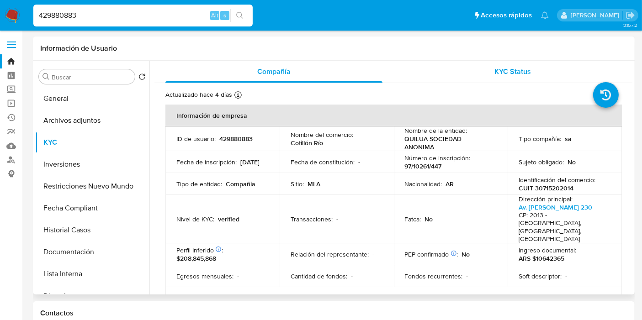
click at [496, 75] on span "KYC Status" at bounding box center [513, 71] width 37 height 11
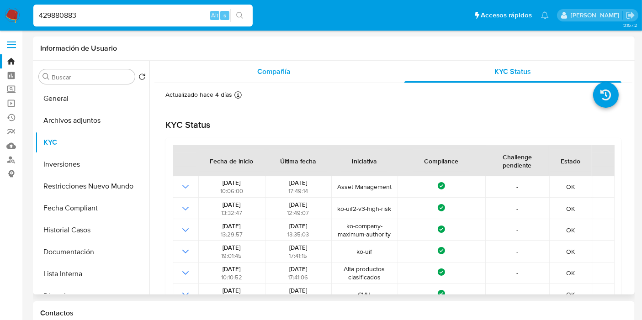
click at [334, 76] on div "Compañía" at bounding box center [273, 72] width 217 height 22
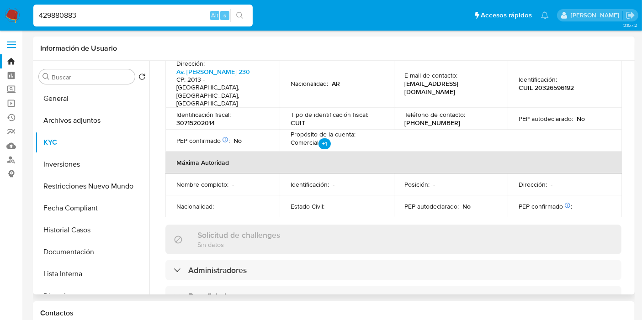
scroll to position [406, 0]
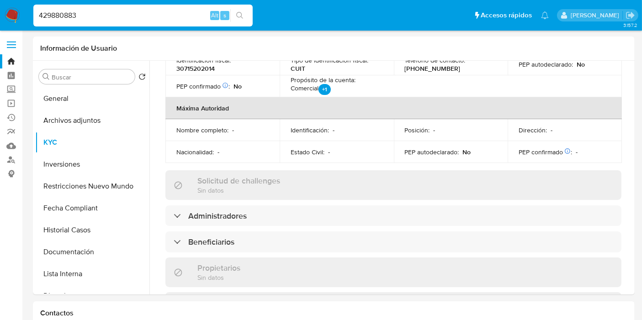
click at [136, 20] on div "429880883 Alt s" at bounding box center [142, 16] width 219 height 22
click at [136, 20] on input "429880883" at bounding box center [142, 16] width 219 height 12
paste input "4778367"
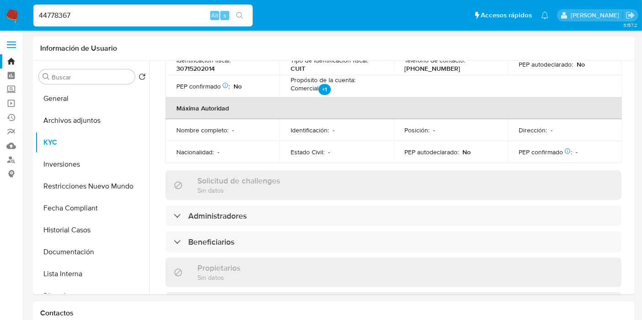
type input "44778367"
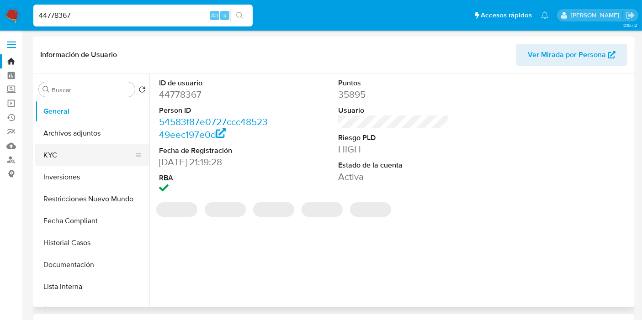
click at [78, 153] on button "KYC" at bounding box center [88, 155] width 107 height 22
select select "10"
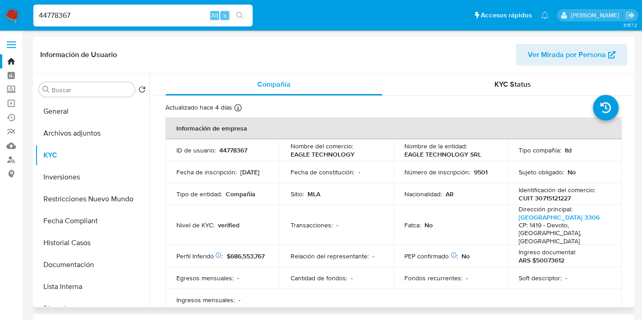
click at [492, 72] on div "Información de Usuario Ver Mirada por Persona" at bounding box center [334, 55] width 602 height 37
click at [495, 79] on span "KYC Status" at bounding box center [513, 84] width 37 height 11
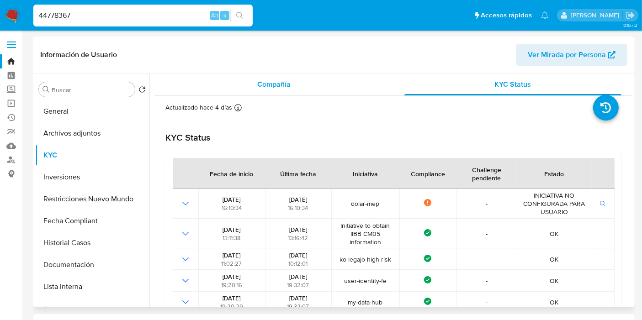
click at [267, 84] on span "Compañía" at bounding box center [273, 84] width 33 height 11
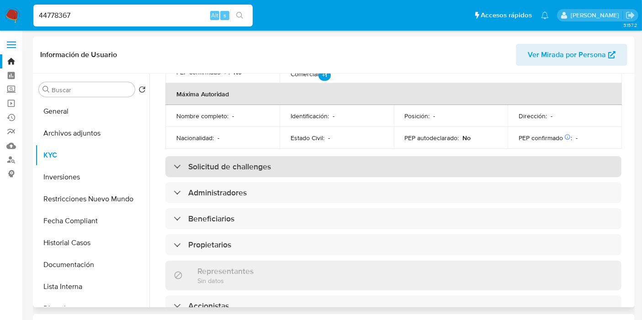
scroll to position [355, 0]
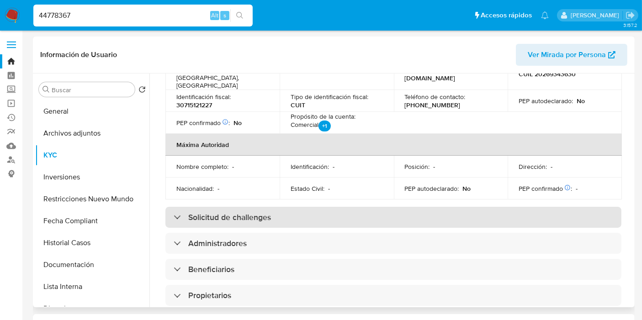
click at [239, 212] on h3 "Solicitud de challenges" at bounding box center [229, 217] width 83 height 10
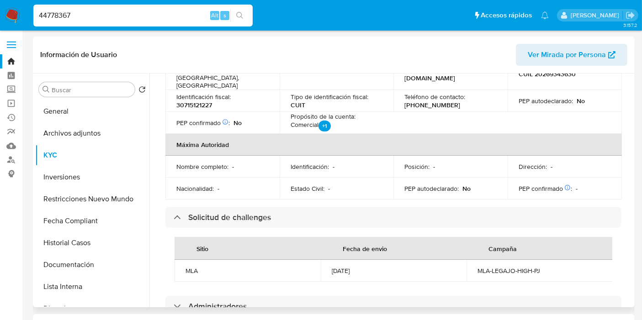
click at [488, 267] on div "MLA-LEGAJO-HIGH-PJ" at bounding box center [539, 271] width 124 height 8
copy div "MLA-LEGAJO-HIGH-PJ"
click at [352, 267] on div "[DATE]" at bounding box center [394, 271] width 124 height 8
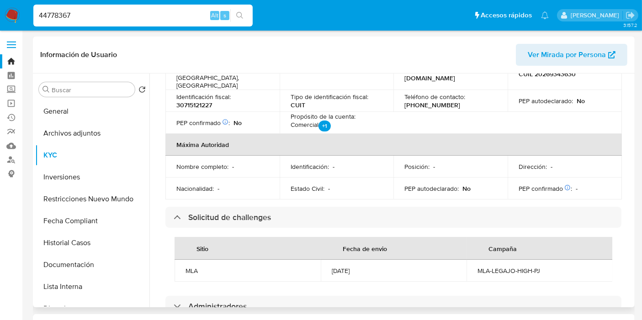
click at [352, 267] on div "[DATE]" at bounding box center [394, 271] width 124 height 8
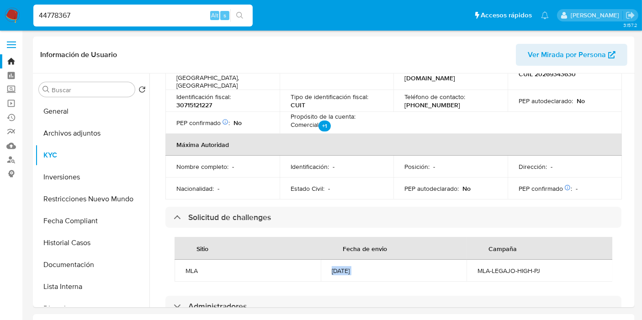
copy div "[DATE]"
click at [109, 7] on div "44778367 Alt s" at bounding box center [142, 16] width 219 height 22
click at [107, 16] on input "44778367" at bounding box center [142, 16] width 219 height 12
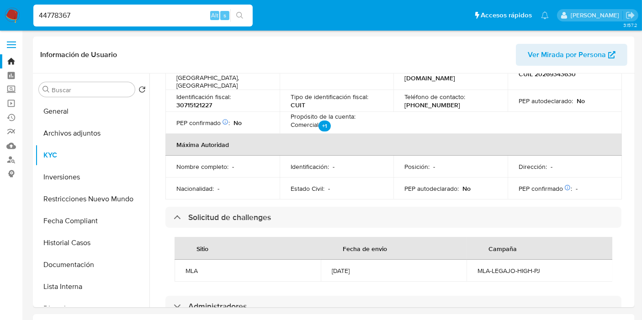
click at [107, 16] on input "44778367" at bounding box center [142, 16] width 219 height 12
paste input "1072244940"
type input "1072244940"
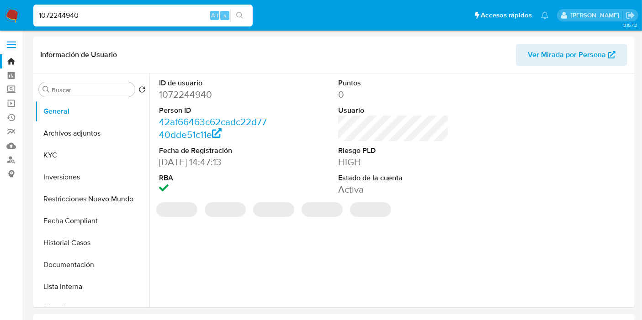
select select "10"
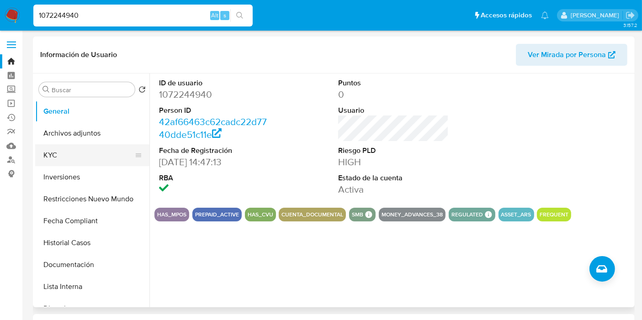
click at [67, 150] on button "KYC" at bounding box center [88, 155] width 107 height 22
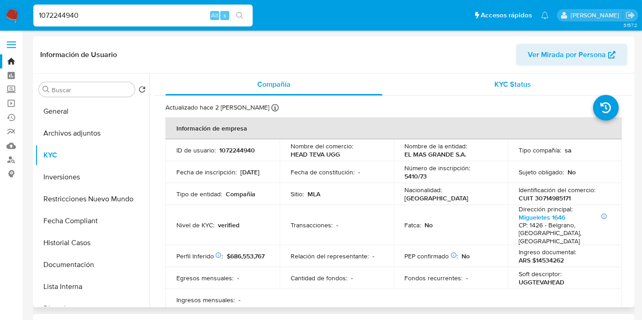
click at [552, 82] on div "KYC Status" at bounding box center [512, 85] width 217 height 22
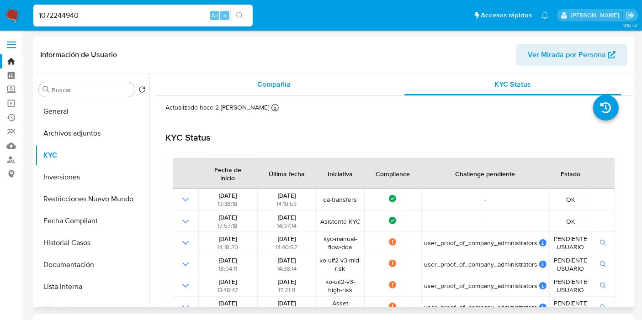
click at [270, 88] on span "Compañía" at bounding box center [273, 84] width 33 height 11
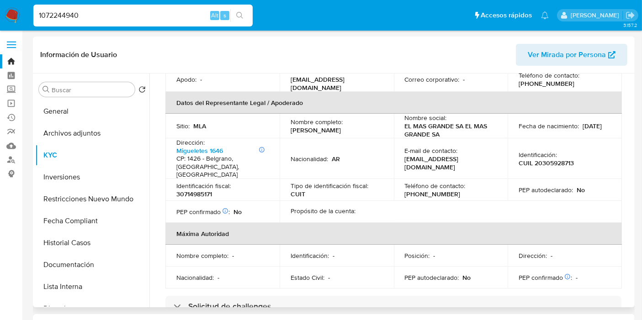
scroll to position [355, 0]
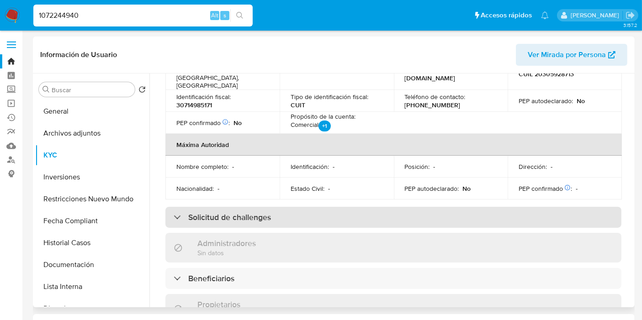
click at [260, 212] on h3 "Solicitud de challenges" at bounding box center [229, 217] width 83 height 10
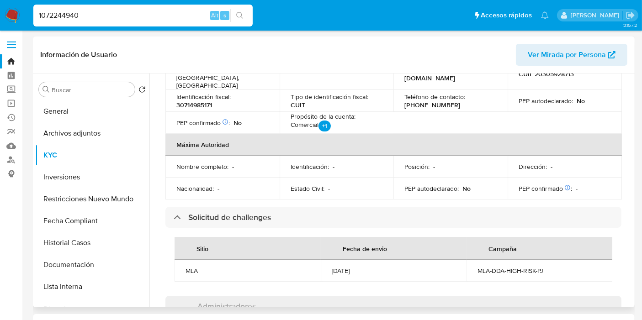
click at [520, 267] on div "MLA-DDA-HIGH-RISK-PJ" at bounding box center [539, 271] width 124 height 8
copy div "MLA-DDA-HIGH-RISK-PJ"
click at [353, 267] on div "[DATE]" at bounding box center [394, 271] width 124 height 8
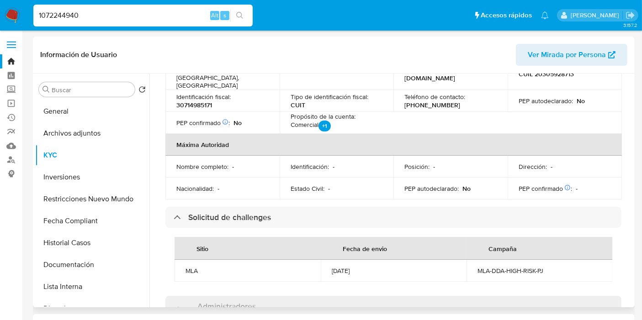
click at [354, 267] on div "[DATE]" at bounding box center [394, 271] width 124 height 8
click at [355, 267] on div "[DATE]" at bounding box center [394, 271] width 124 height 8
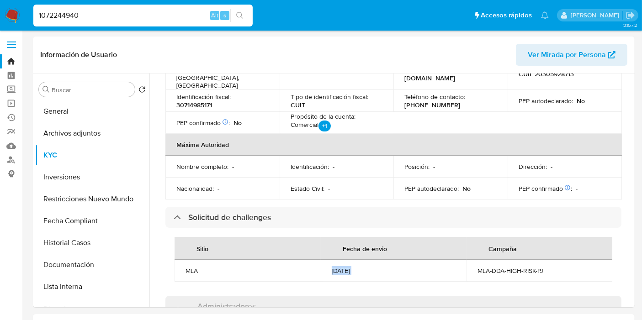
copy div "[DATE]"
click at [108, 17] on input "1072244940" at bounding box center [142, 16] width 219 height 12
paste input "61229927"
type input "161229927"
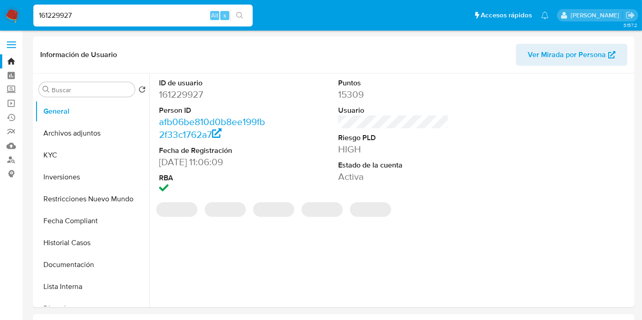
select select "10"
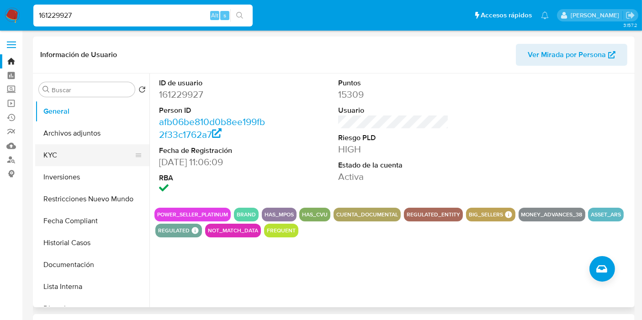
click at [49, 157] on button "KYC" at bounding box center [88, 155] width 107 height 22
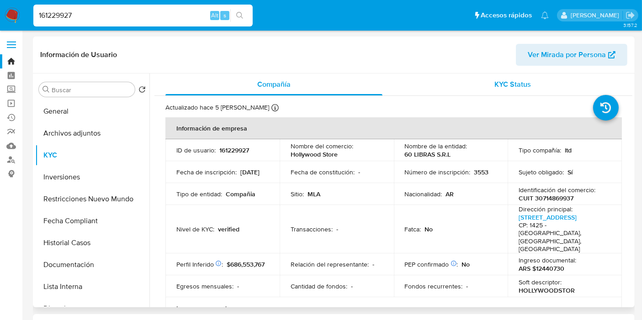
click at [527, 86] on span "KYC Status" at bounding box center [513, 84] width 37 height 11
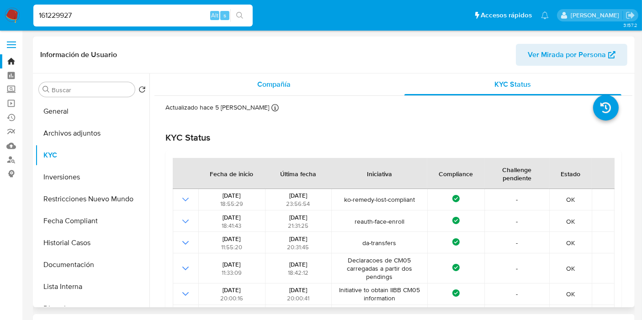
click at [267, 81] on span "Compañía" at bounding box center [273, 84] width 33 height 11
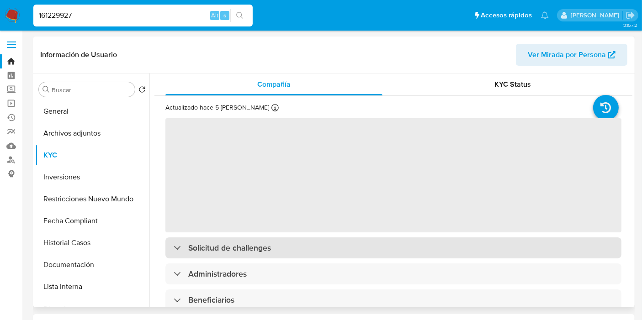
click at [258, 244] on h3 "Solicitud de challenges" at bounding box center [229, 248] width 83 height 10
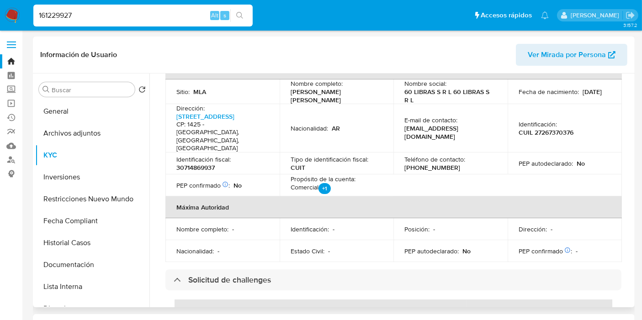
scroll to position [355, 0]
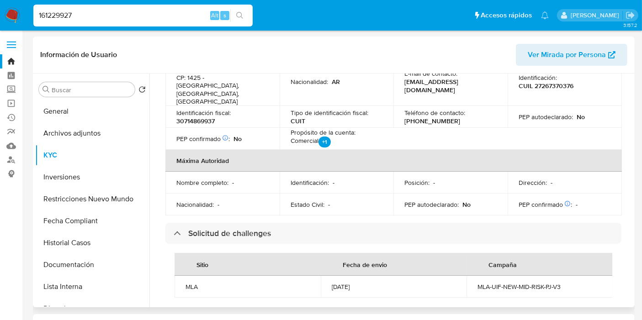
click at [342, 283] on div "[DATE]" at bounding box center [394, 287] width 124 height 8
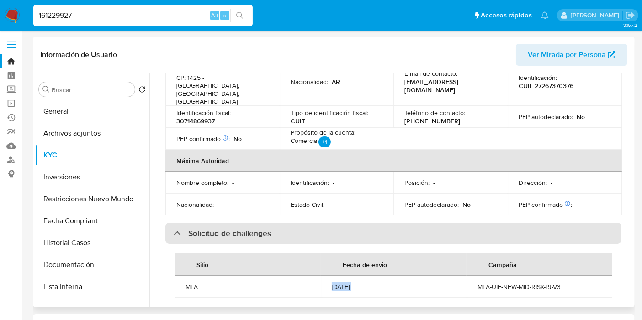
copy div "[DATE]"
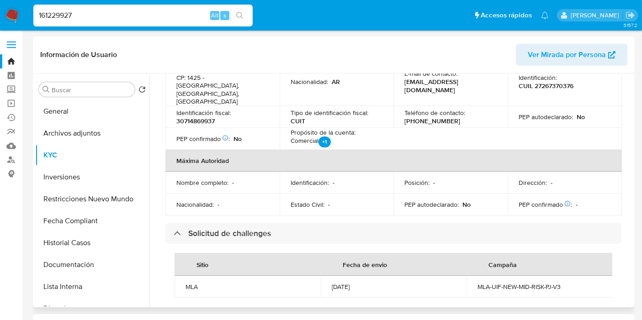
click at [527, 283] on div "MLA-UIF-NEW-MID-RISK-PJ-V3" at bounding box center [539, 287] width 124 height 8
copy div "MLA-UIF-NEW-MID-RISK-PJ-V3"
click at [85, 16] on input "161229927" at bounding box center [142, 16] width 219 height 12
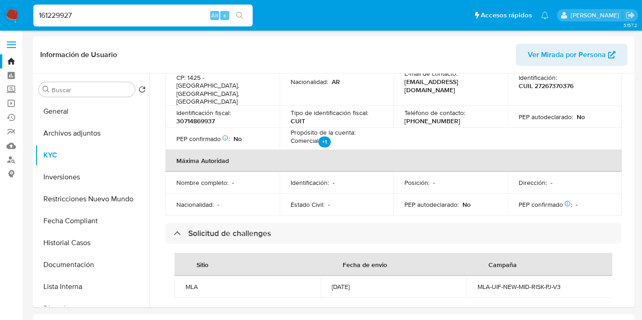
click at [85, 16] on input "161229927" at bounding box center [142, 16] width 219 height 12
paste input "38185050"
type input "138185050"
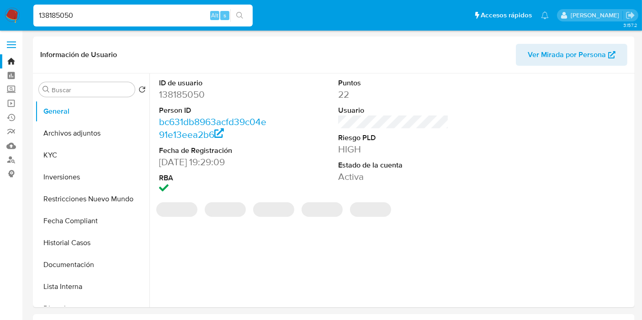
select select "10"
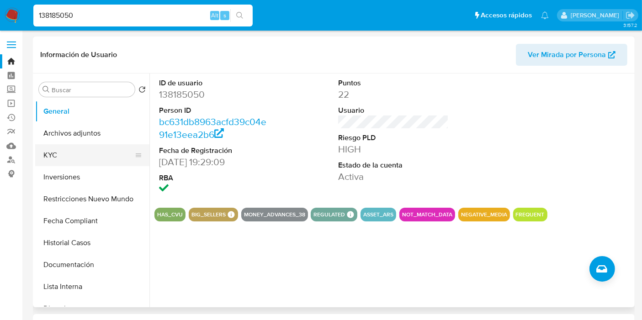
click at [60, 156] on button "KYC" at bounding box center [88, 155] width 107 height 22
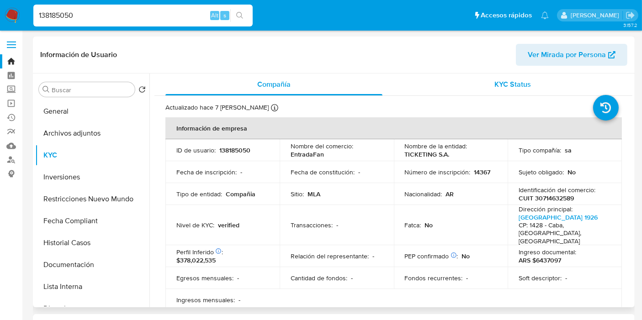
click at [521, 87] on span "KYC Status" at bounding box center [513, 84] width 37 height 11
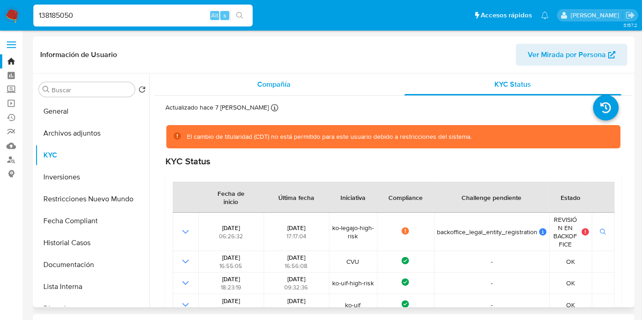
click at [287, 93] on div "Compañía" at bounding box center [273, 85] width 217 height 22
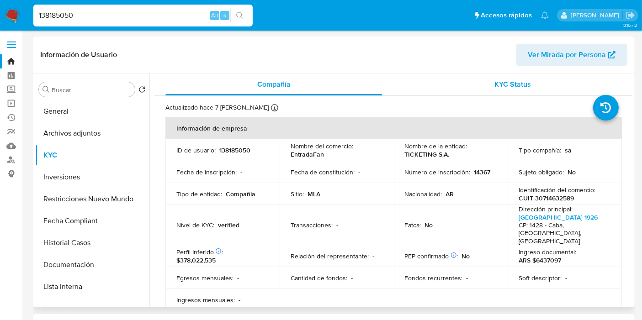
click at [498, 82] on span "KYC Status" at bounding box center [513, 84] width 37 height 11
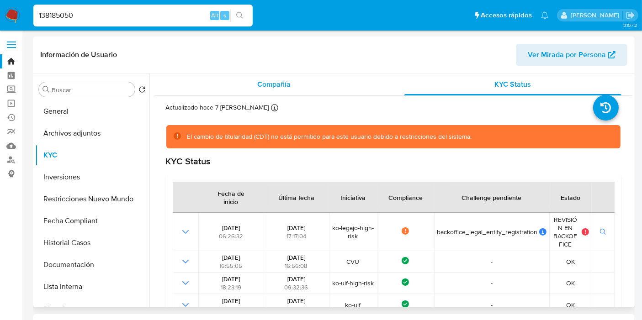
click at [257, 95] on div "Compañía" at bounding box center [273, 85] width 217 height 22
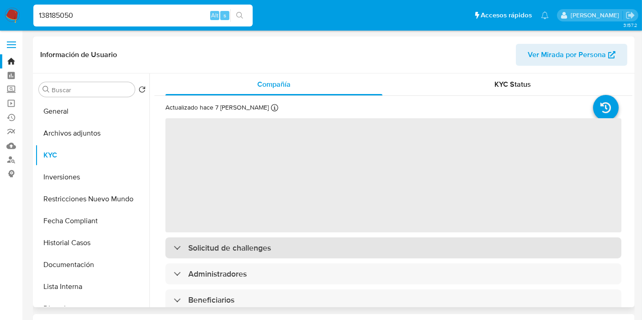
click at [266, 248] on h3 "Solicitud de challenges" at bounding box center [229, 248] width 83 height 10
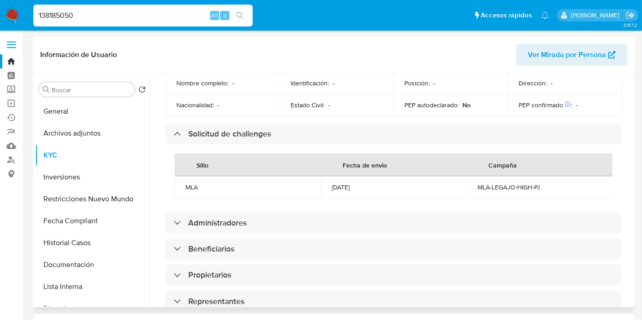
scroll to position [508, 0]
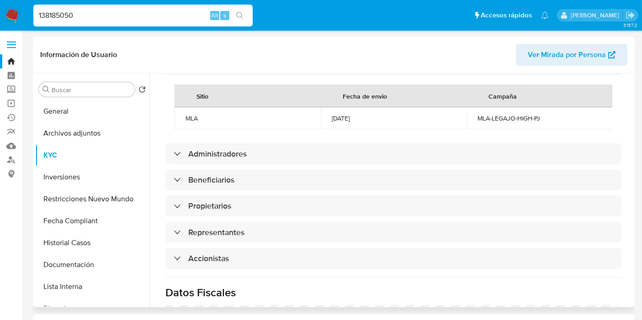
click at [509, 114] on div "MLA-LEGAJO-HIGH-PJ" at bounding box center [539, 118] width 124 height 8
copy div "MLA-LEGAJO-HIGH-PJ"
click at [340, 107] on td "[DATE]" at bounding box center [394, 118] width 146 height 22
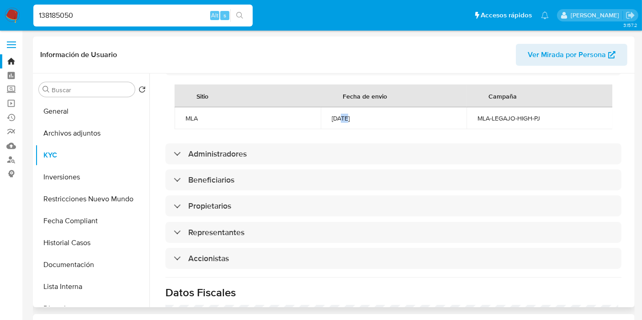
click at [340, 107] on td "[DATE]" at bounding box center [394, 118] width 146 height 22
copy div "[DATE]"
click at [115, 23] on div "138185050 Alt s" at bounding box center [142, 16] width 219 height 22
click at [117, 15] on input "138185050" at bounding box center [142, 16] width 219 height 12
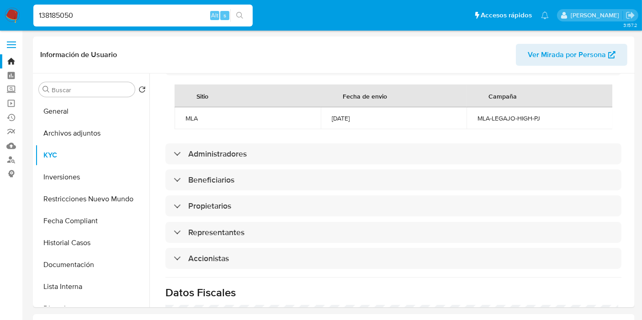
click at [117, 15] on input "138185050" at bounding box center [142, 16] width 219 height 12
paste input "1111962"
type input "11111962"
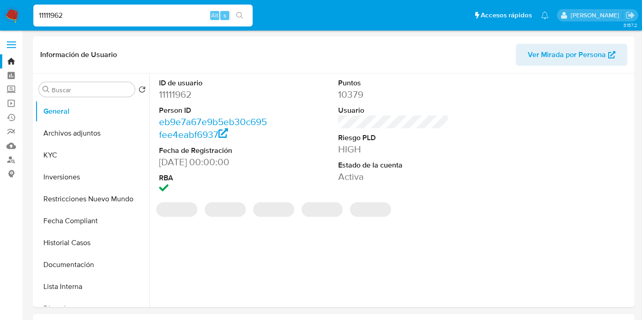
select select "10"
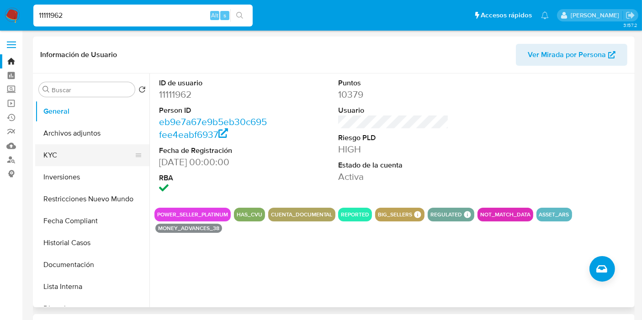
click at [64, 157] on button "KYC" at bounding box center [88, 155] width 107 height 22
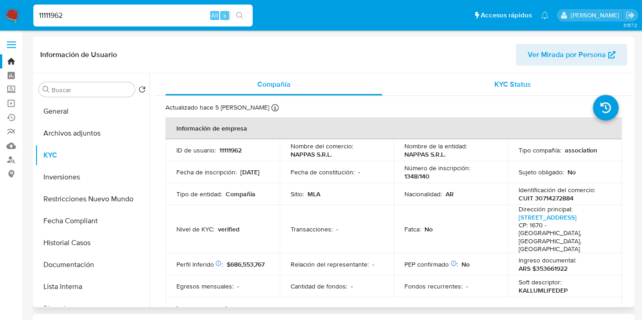
click at [526, 84] on span "KYC Status" at bounding box center [513, 84] width 37 height 11
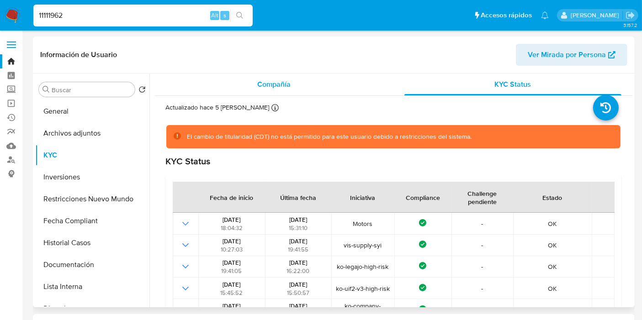
drag, startPoint x: 235, startPoint y: 93, endPoint x: 245, endPoint y: 93, distance: 10.1
click at [236, 93] on div "Compañía" at bounding box center [273, 85] width 217 height 22
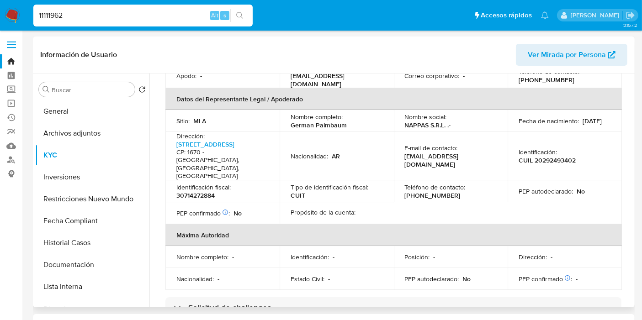
scroll to position [355, 0]
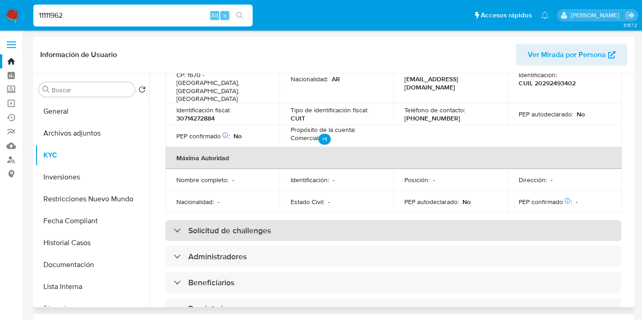
click at [217, 226] on h3 "Solicitud de challenges" at bounding box center [229, 231] width 83 height 10
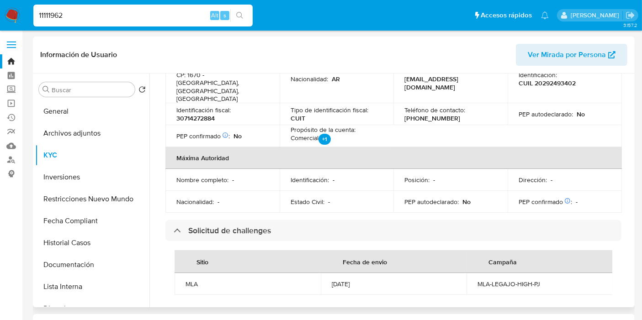
click at [514, 273] on td "MLA-LEGAJO-HIGH-PJ" at bounding box center [539, 284] width 146 height 22
